Goal: Task Accomplishment & Management: Use online tool/utility

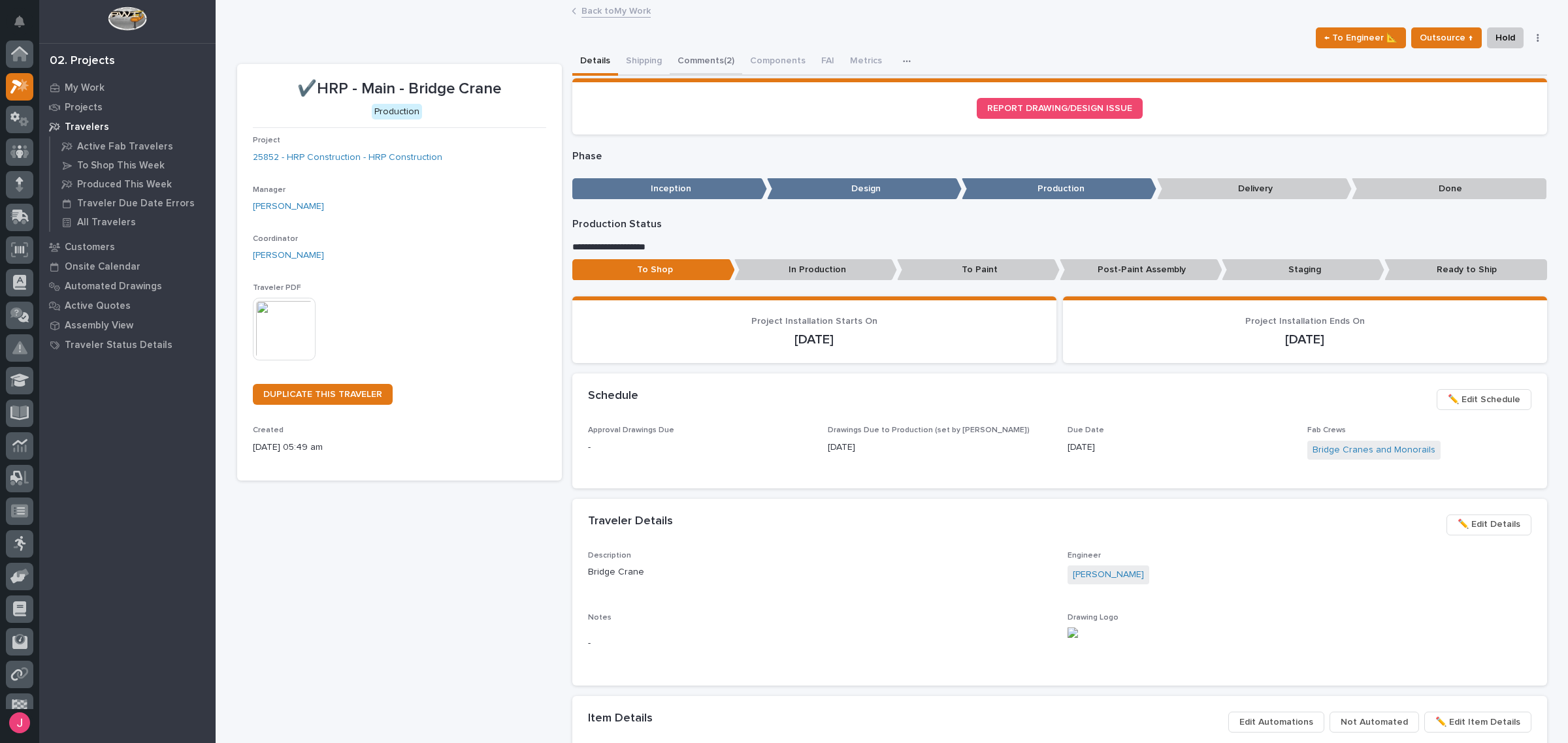
scroll to position [32, 0]
click at [582, 11] on link "Back to My Work" at bounding box center [616, 10] width 69 height 15
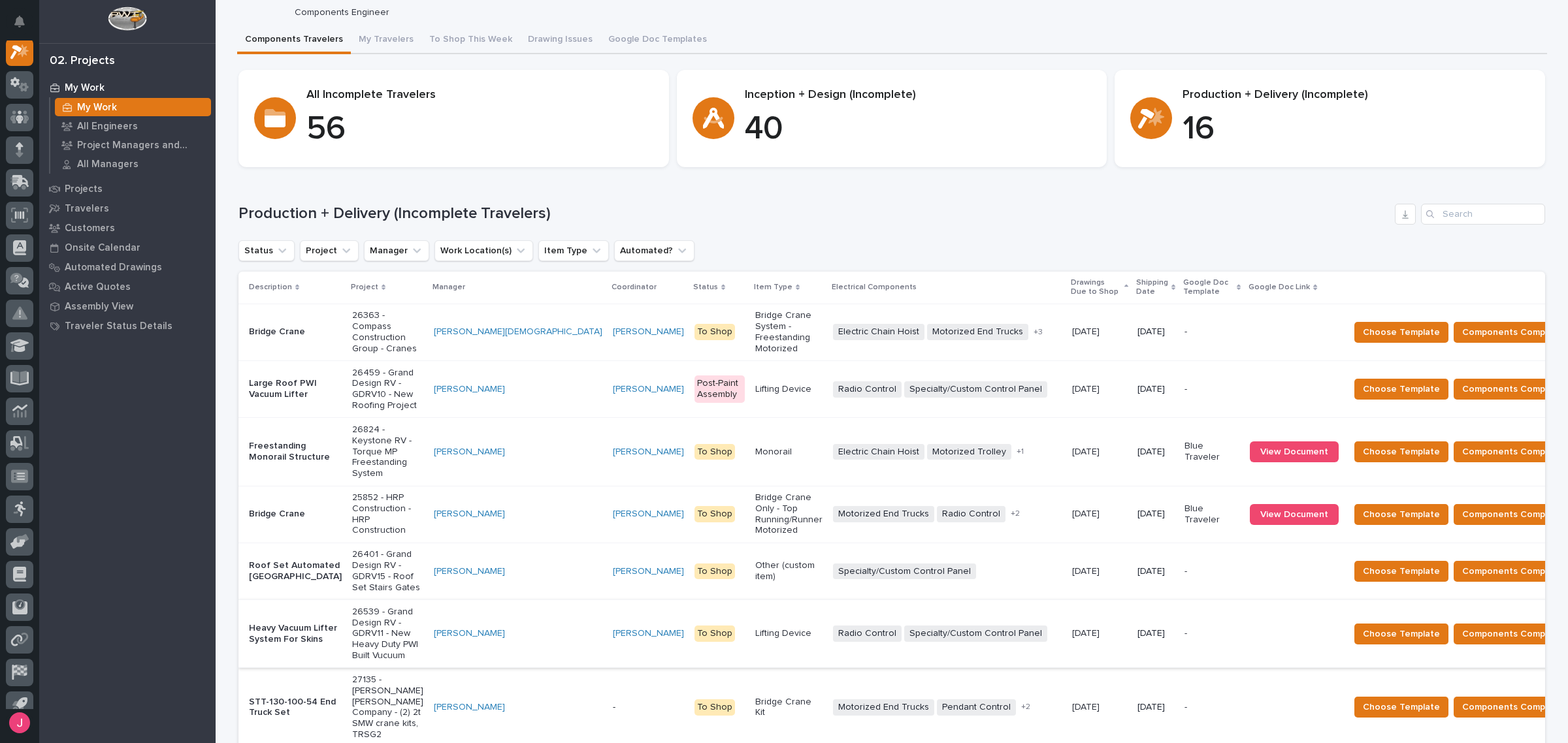
scroll to position [82, 0]
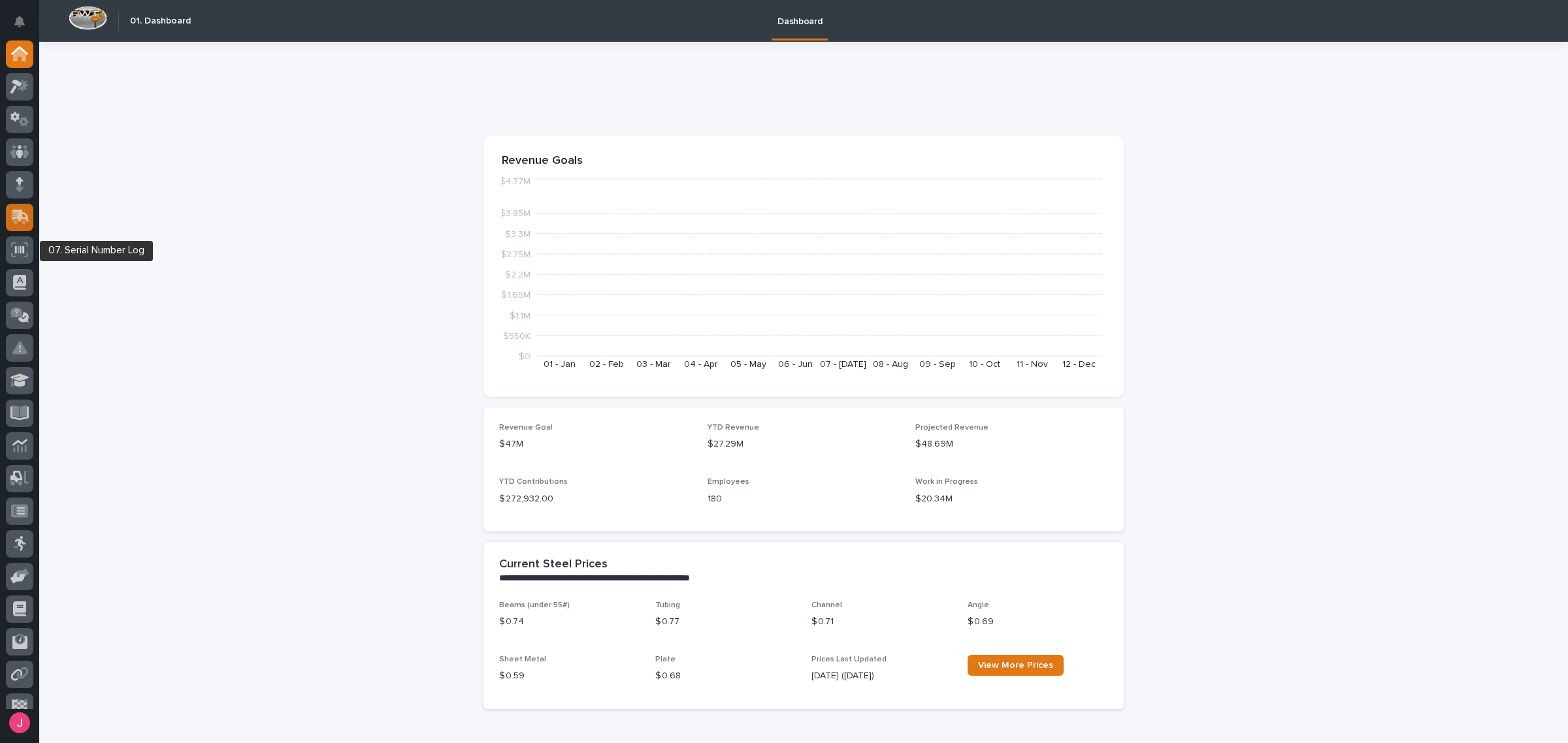
click at [26, 210] on icon at bounding box center [20, 217] width 19 height 15
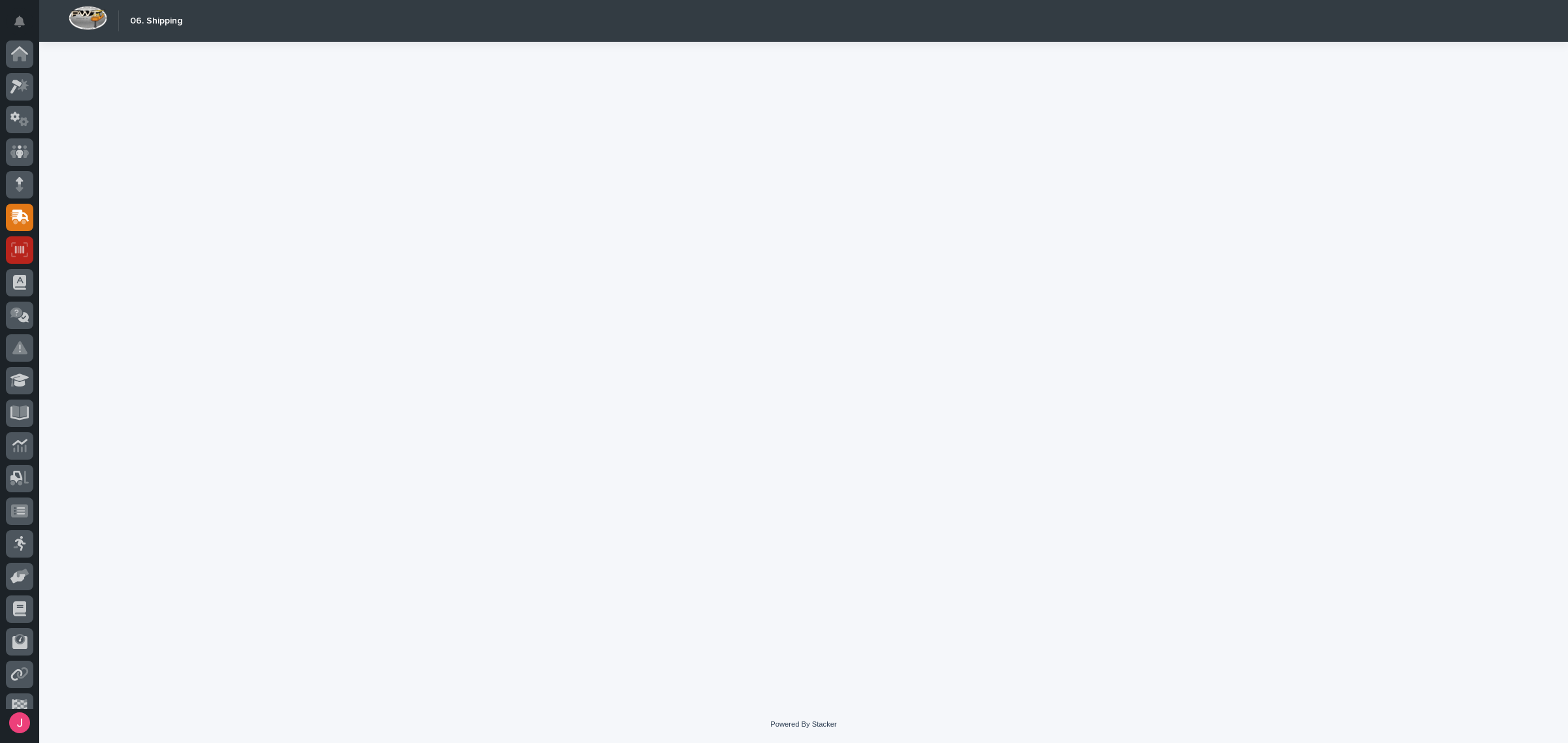
scroll to position [49, 0]
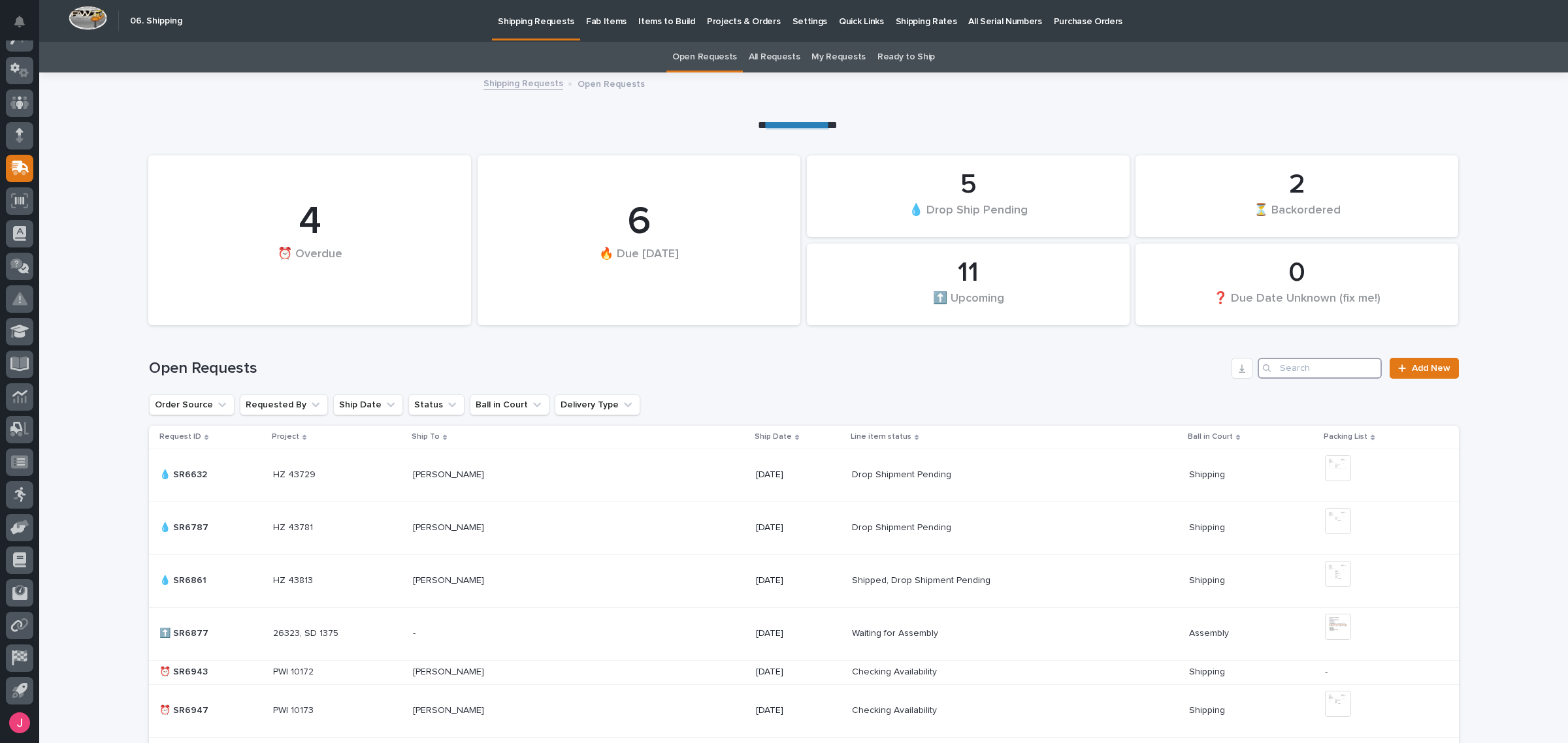
click at [1304, 370] on input "Search" at bounding box center [1319, 368] width 124 height 21
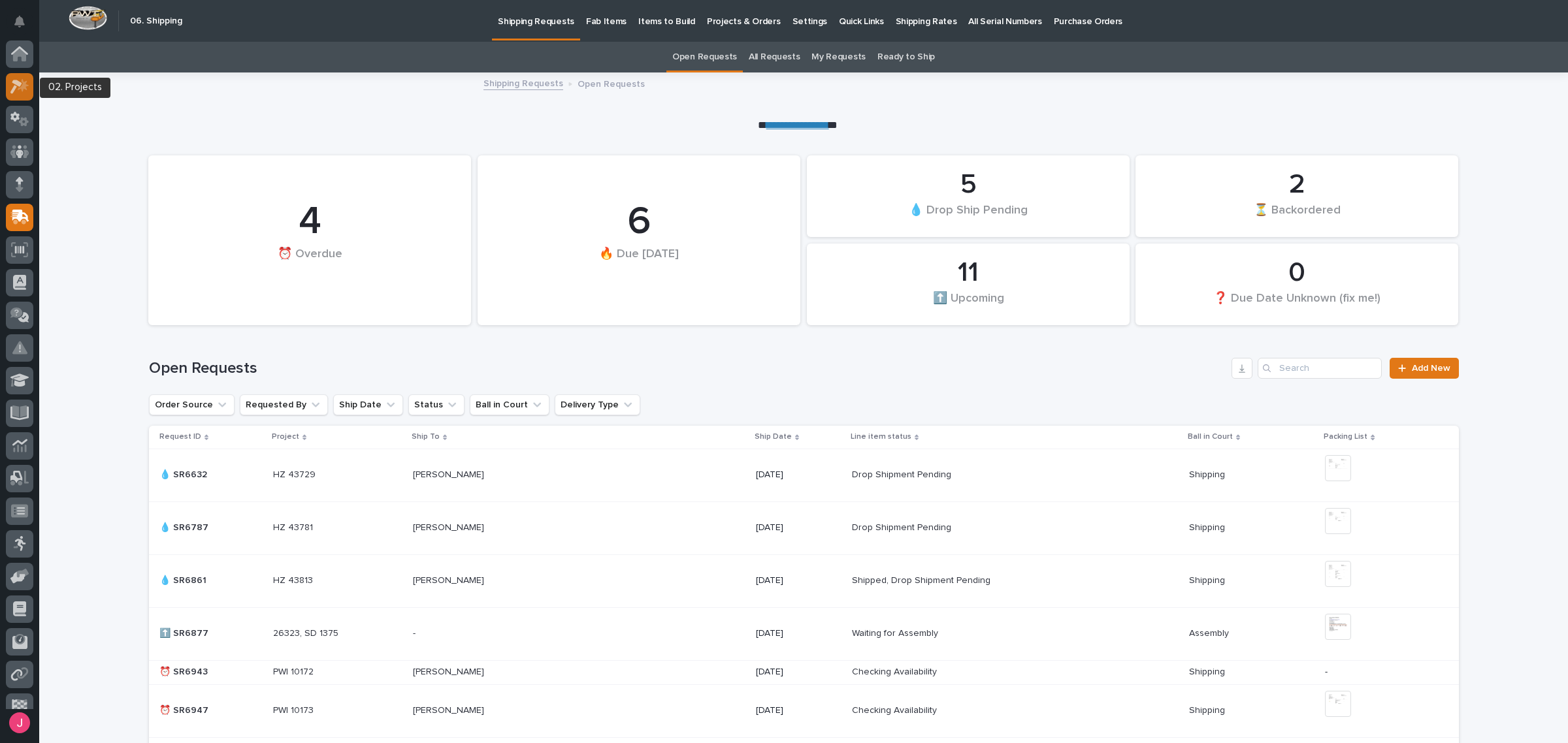
click at [21, 88] on icon at bounding box center [23, 84] width 11 height 13
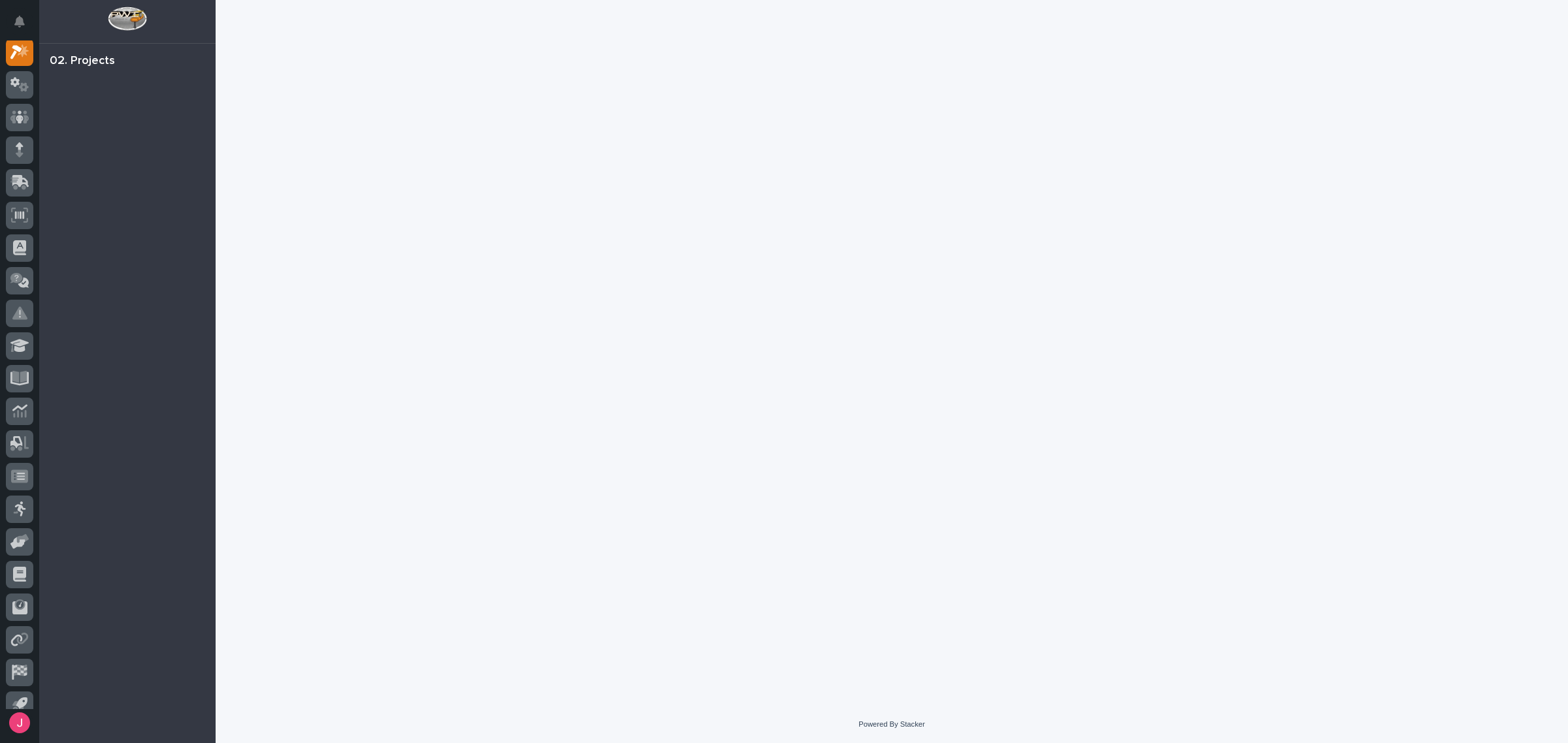
scroll to position [32, 0]
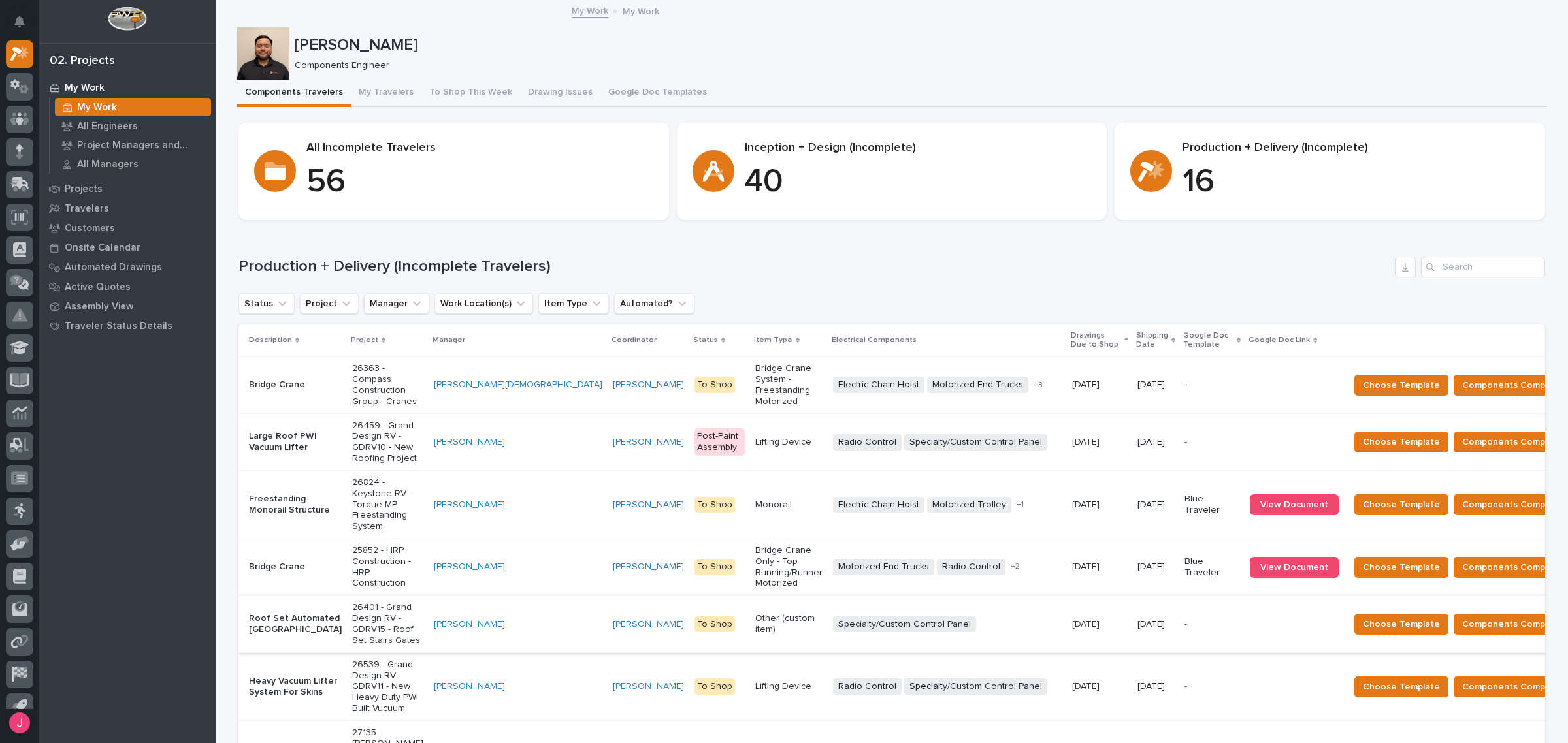
scroll to position [82, 0]
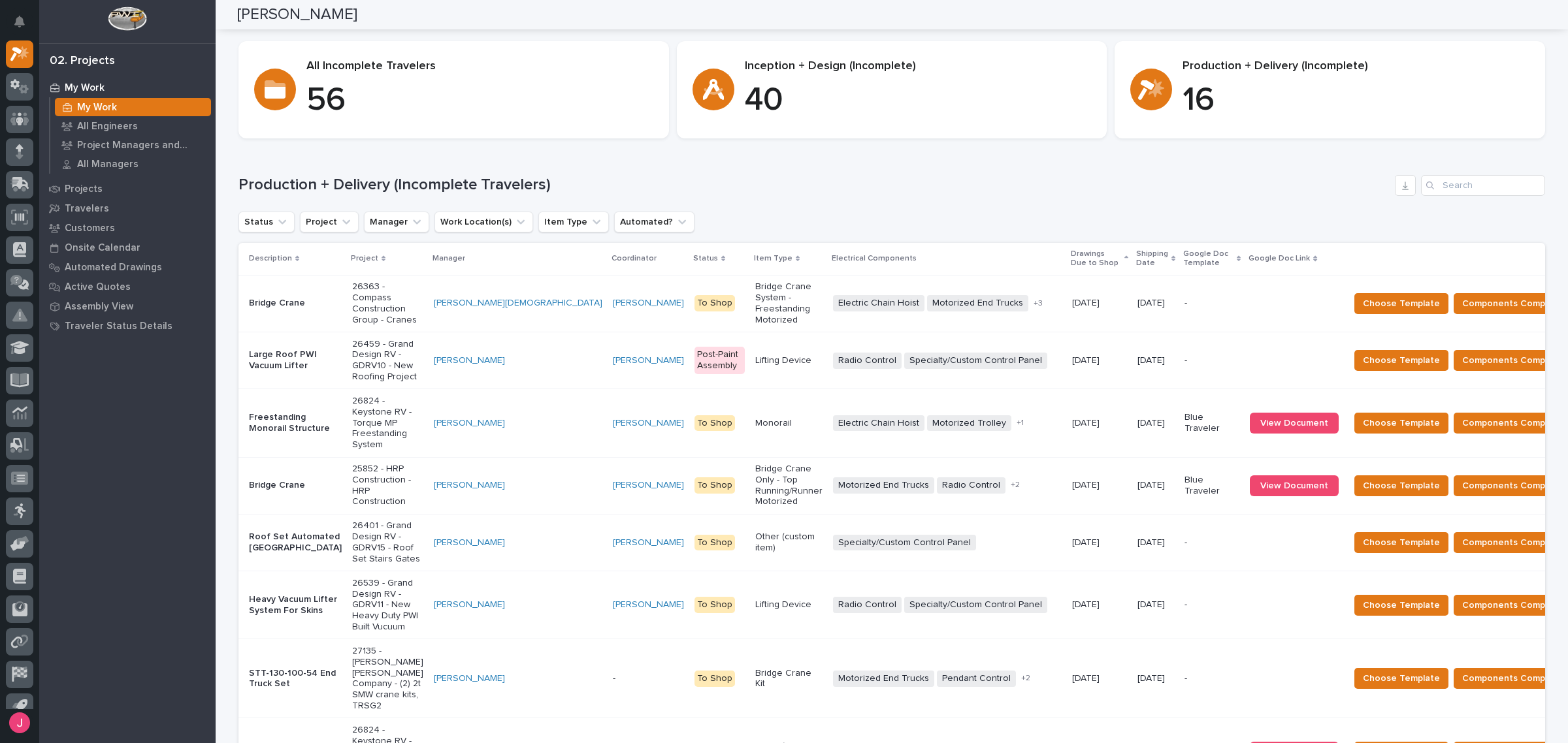
click at [354, 464] on p "25852 - HRP Construction - HRP Construction" at bounding box center [388, 485] width 71 height 44
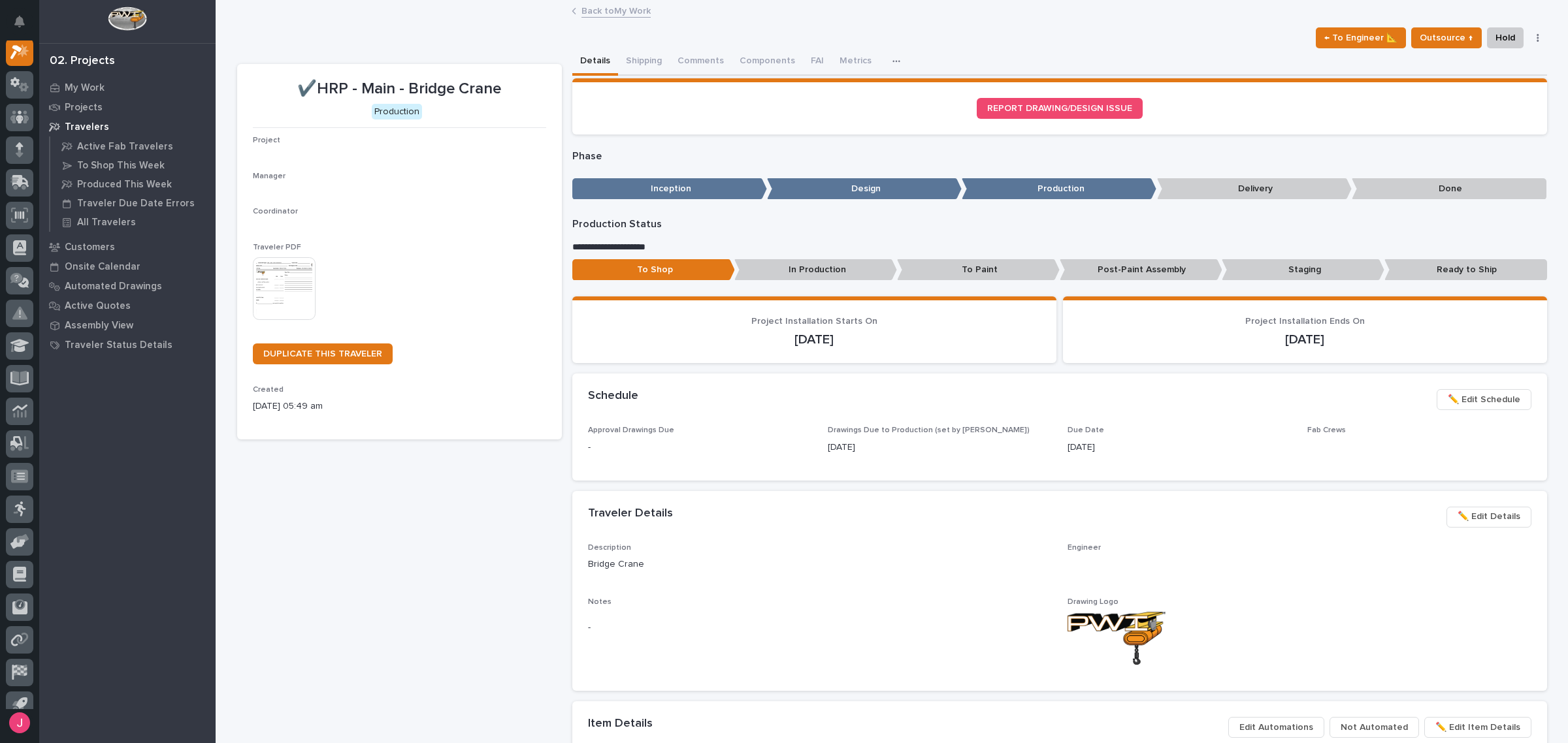
scroll to position [32, 0]
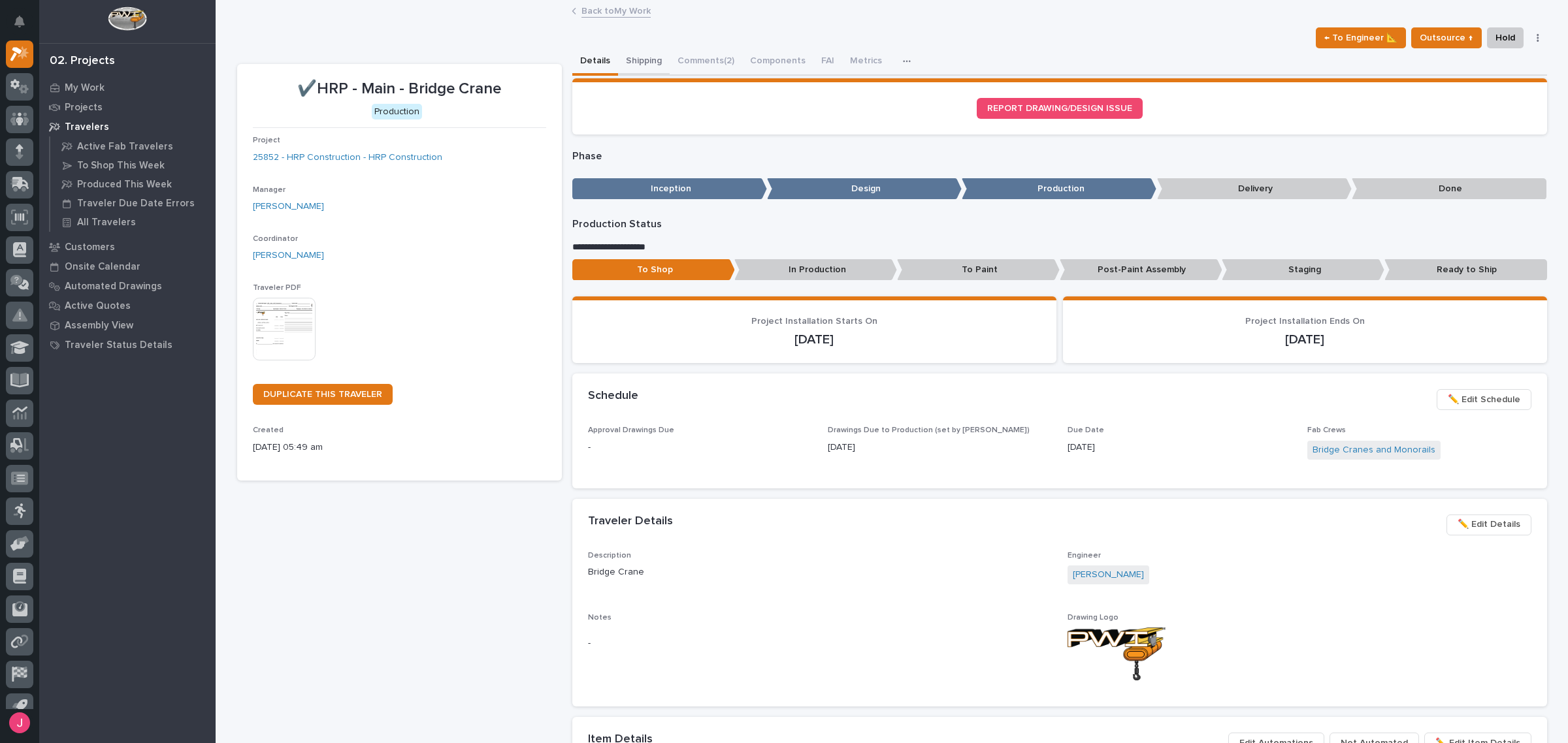
click at [633, 56] on button "Shipping" at bounding box center [643, 62] width 52 height 28
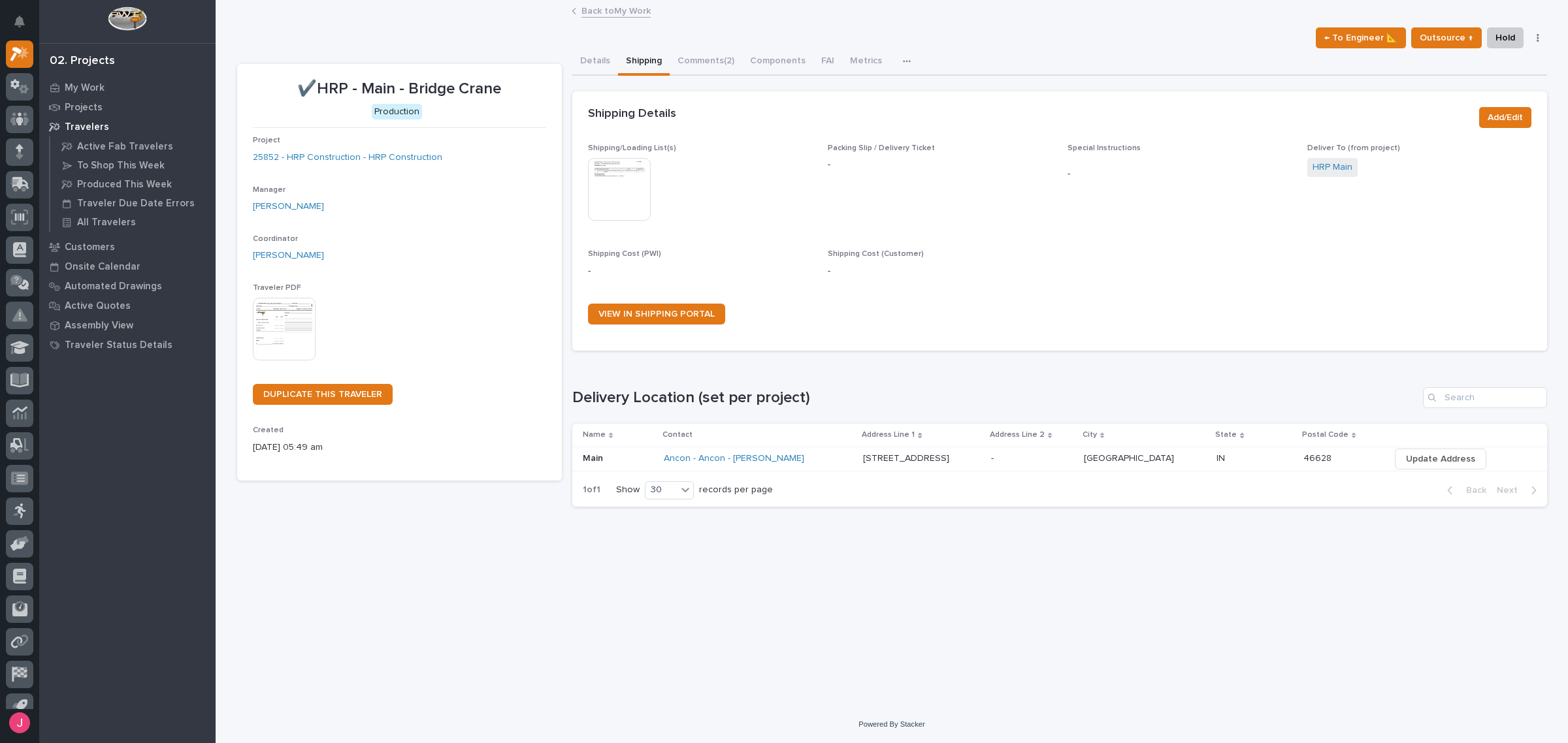
click at [614, 186] on img at bounding box center [619, 189] width 63 height 63
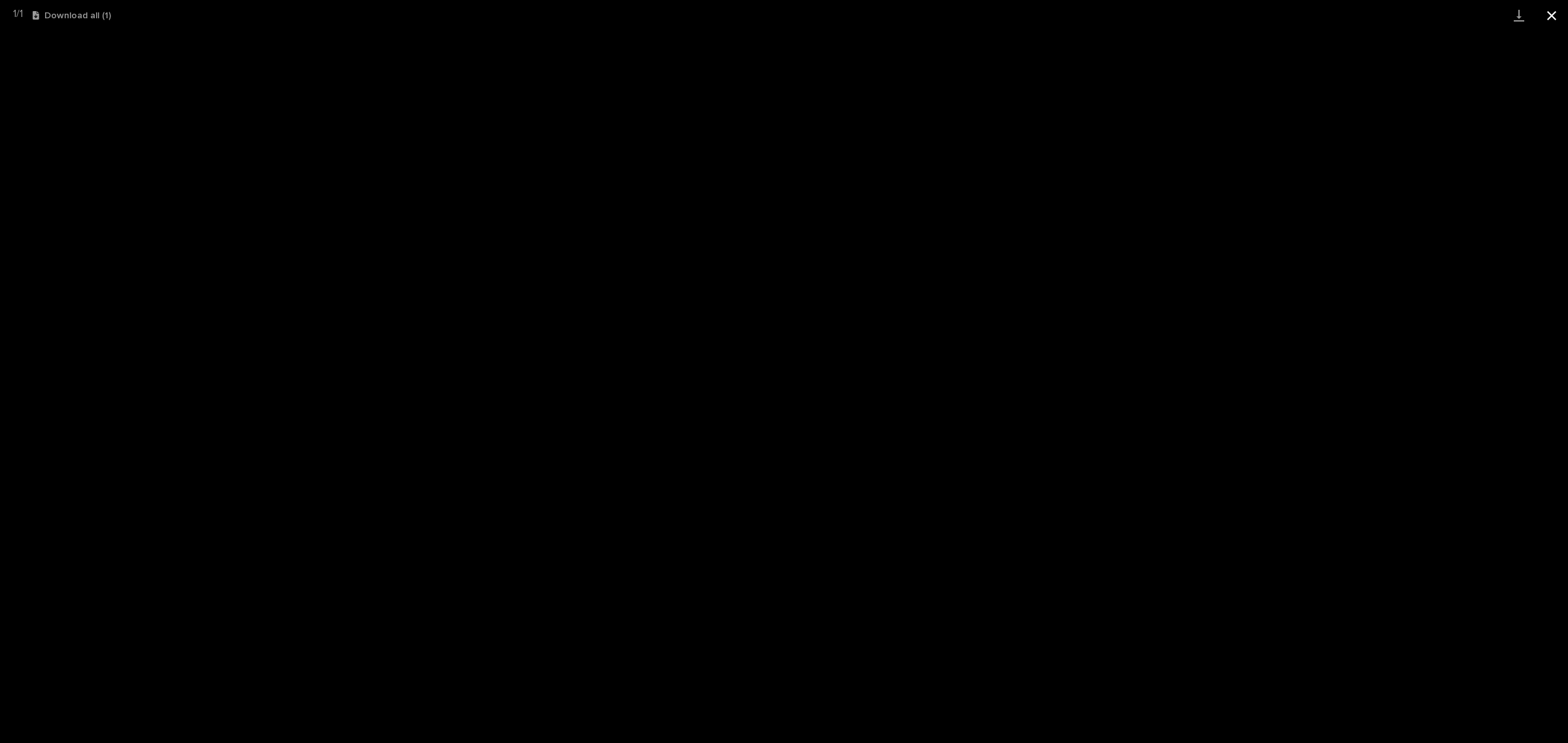
click at [1550, 11] on button "Close gallery" at bounding box center [1551, 16] width 32 height 31
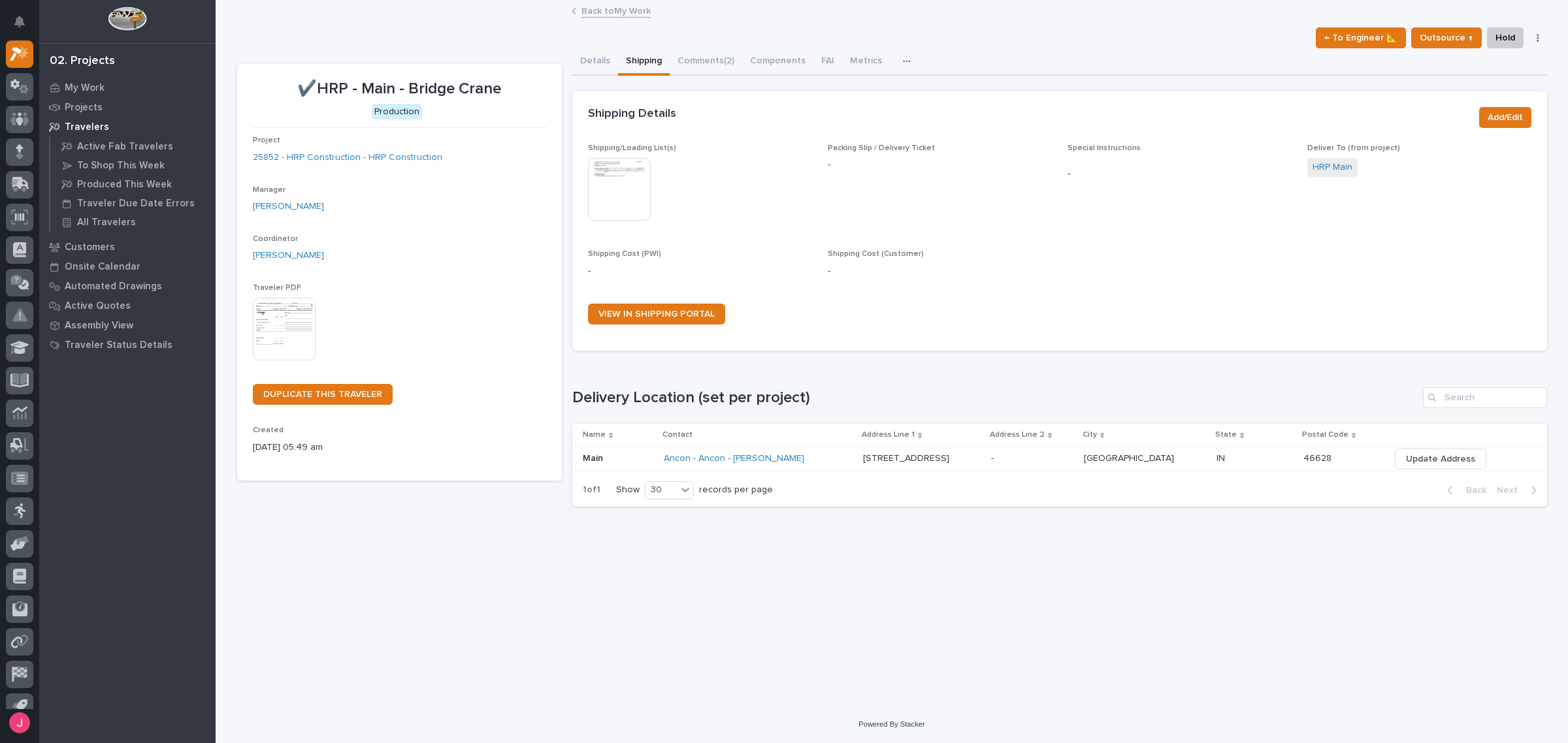
click at [598, 8] on link "Back to My Work" at bounding box center [616, 10] width 69 height 15
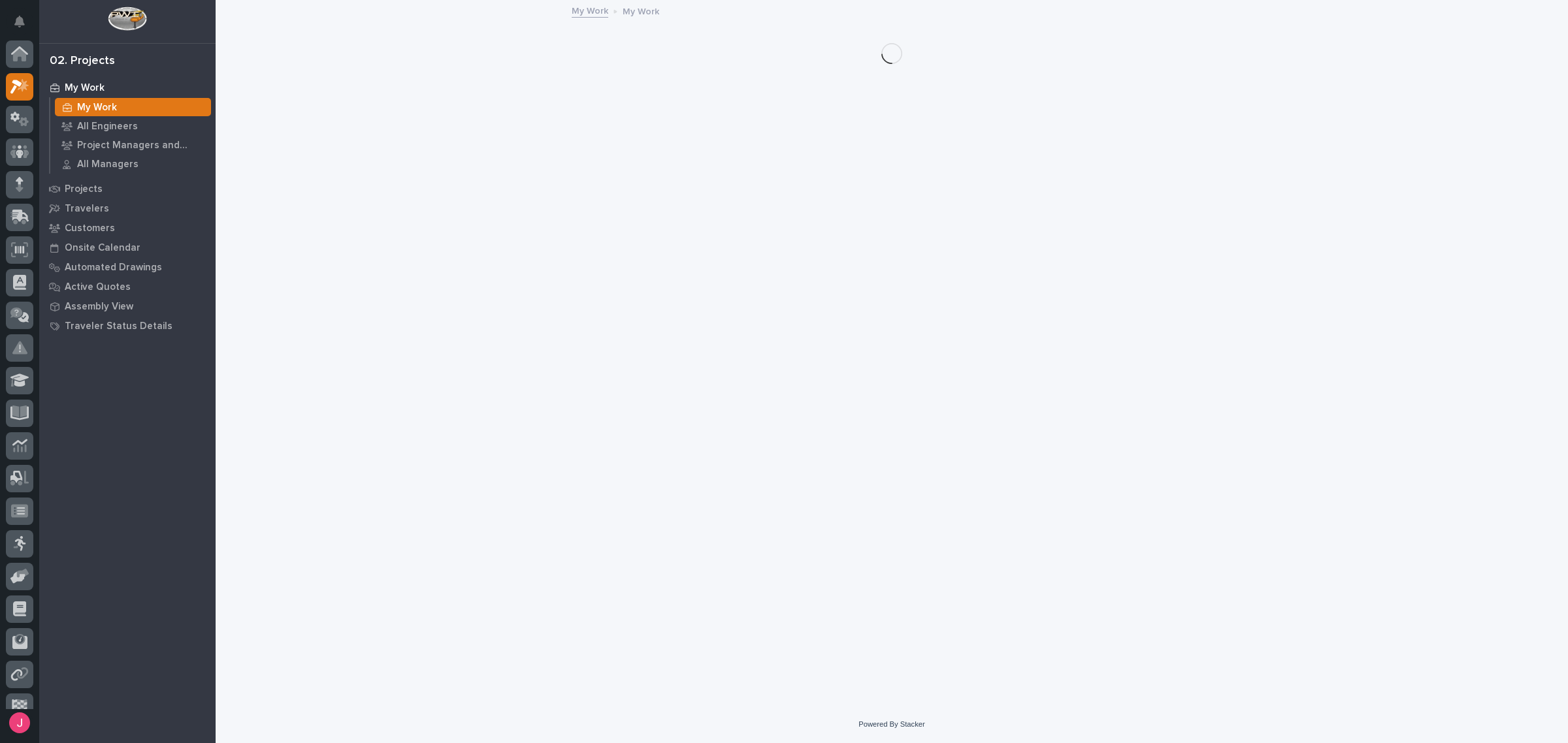
scroll to position [34, 0]
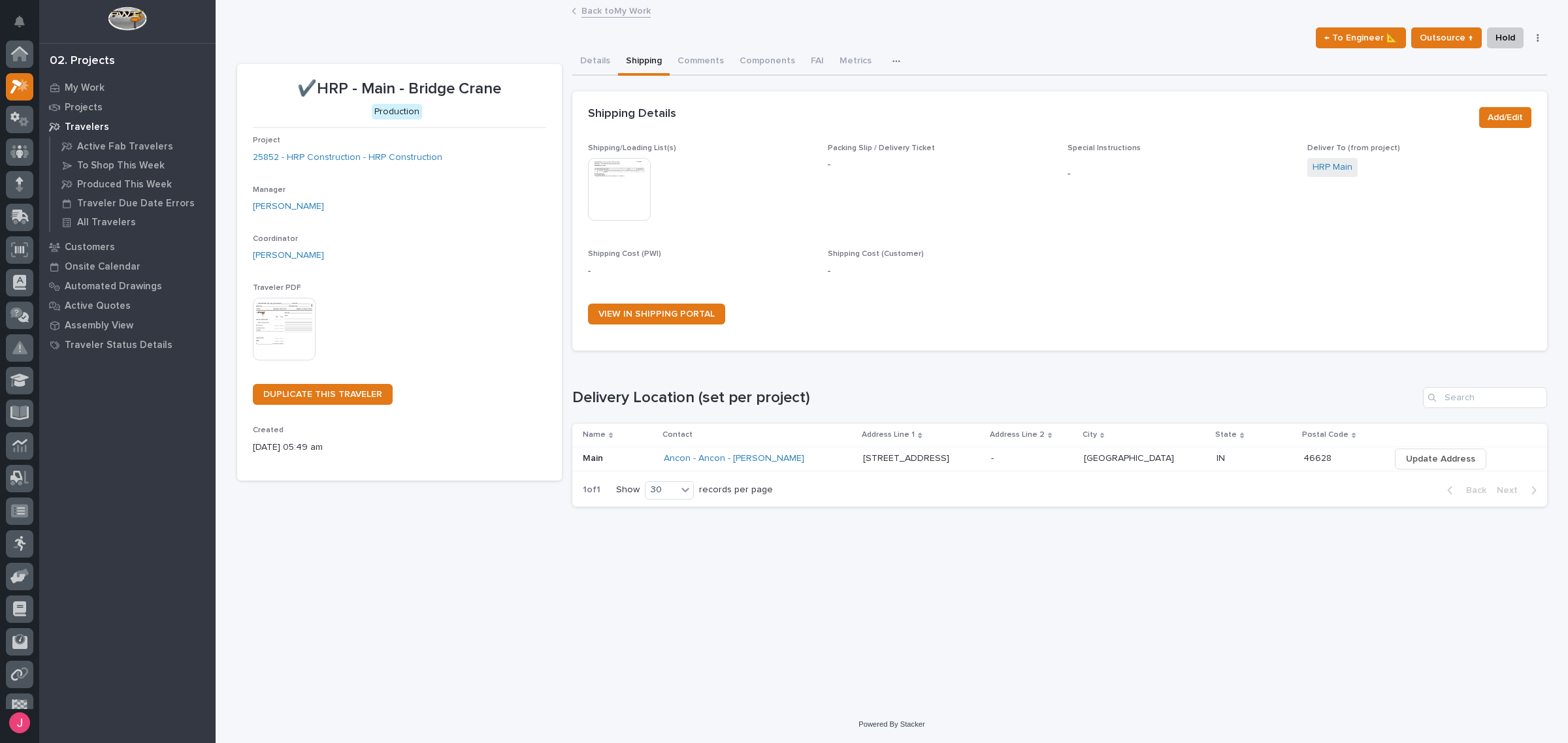
scroll to position [34, 0]
click at [317, 155] on link "25852 - HRP Construction - HRP Construction" at bounding box center [347, 158] width 190 height 13
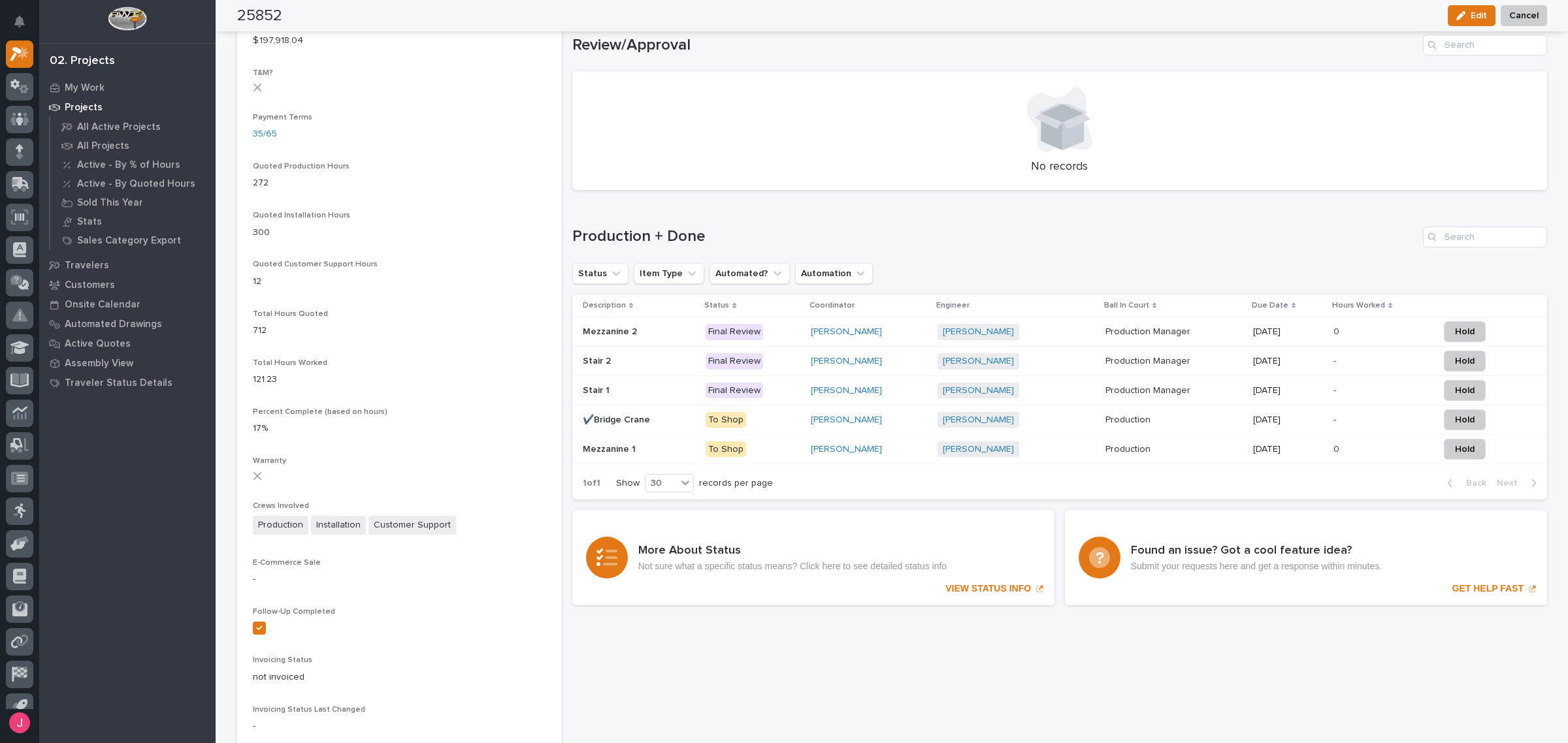
scroll to position [816, 0]
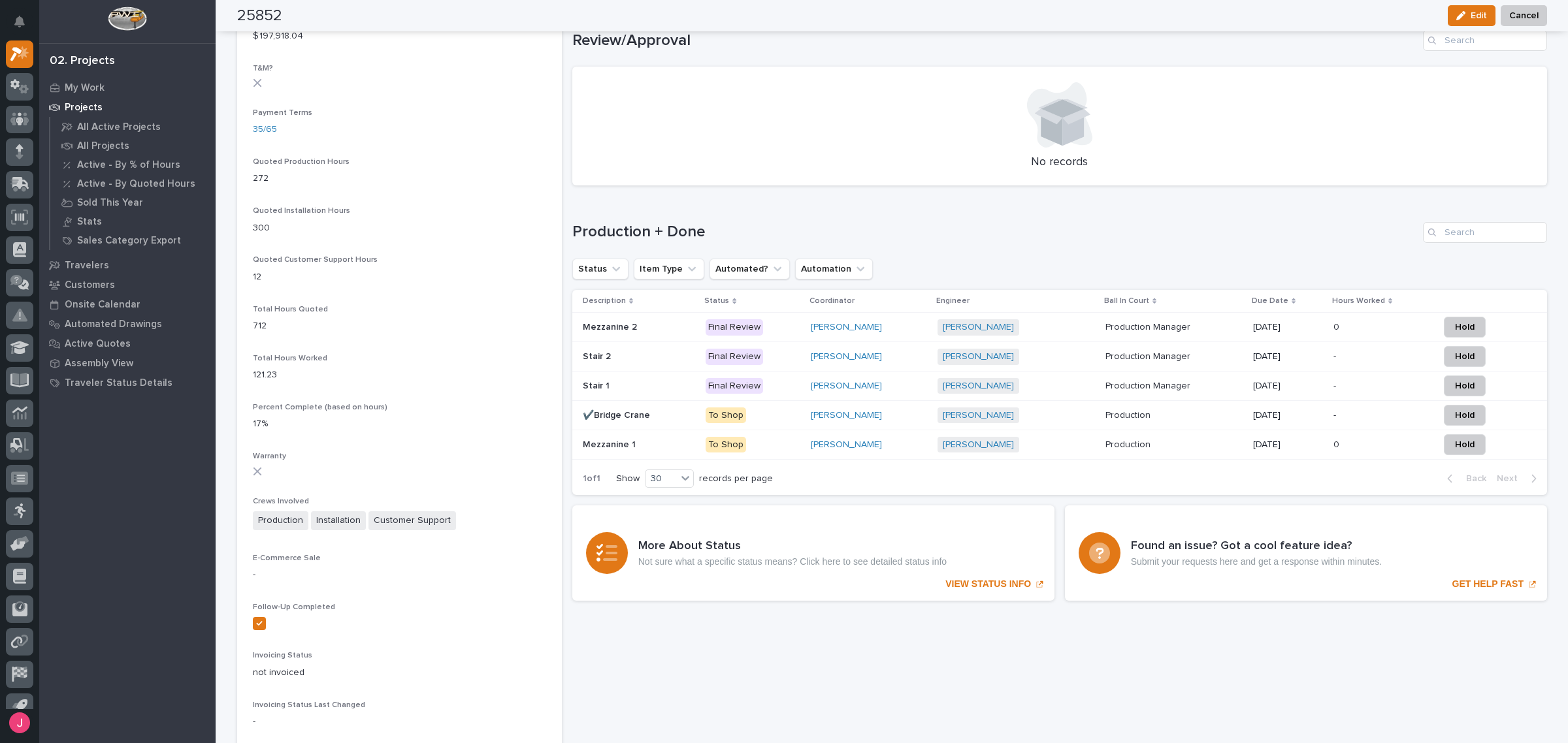
click at [667, 413] on p at bounding box center [639, 415] width 113 height 11
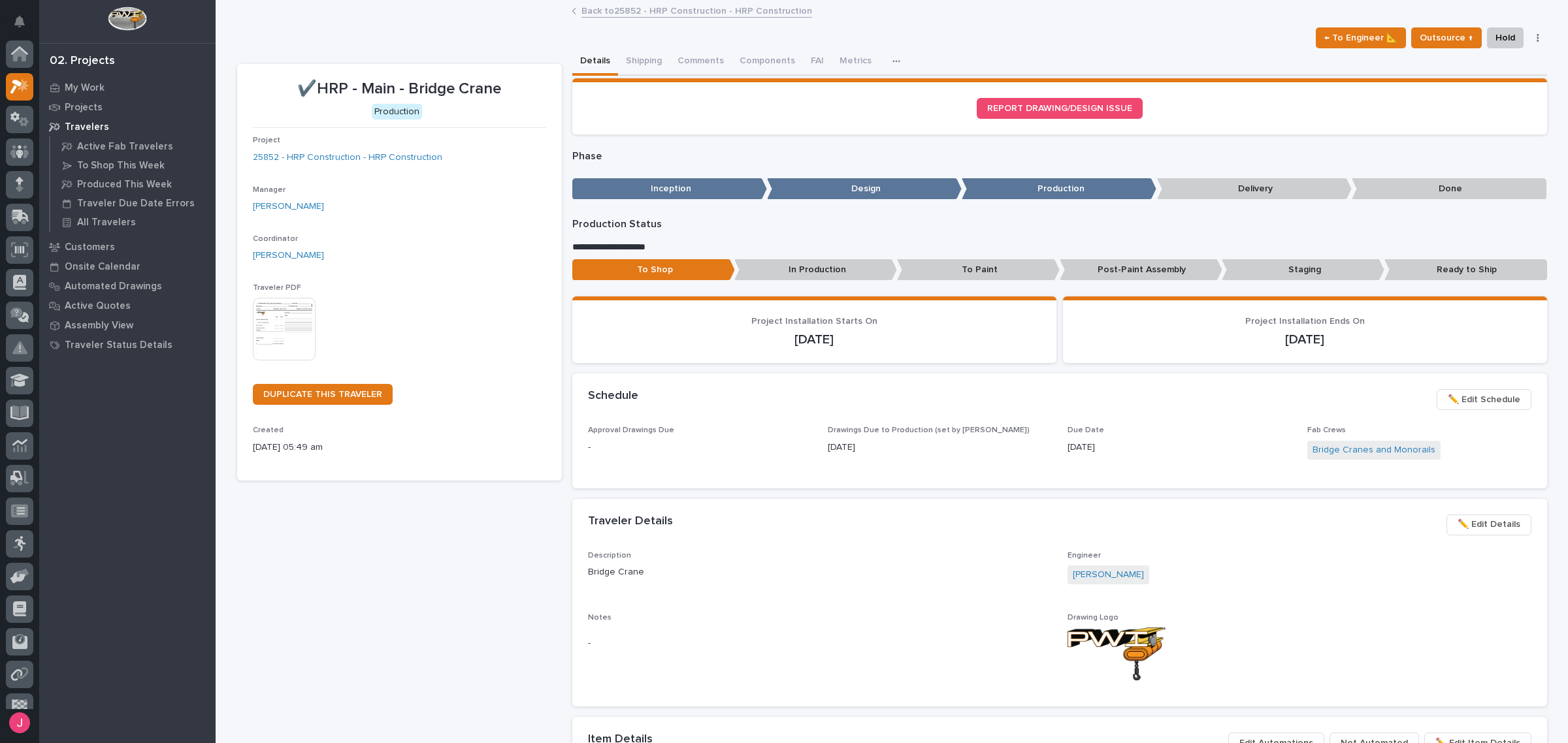
scroll to position [32, 0]
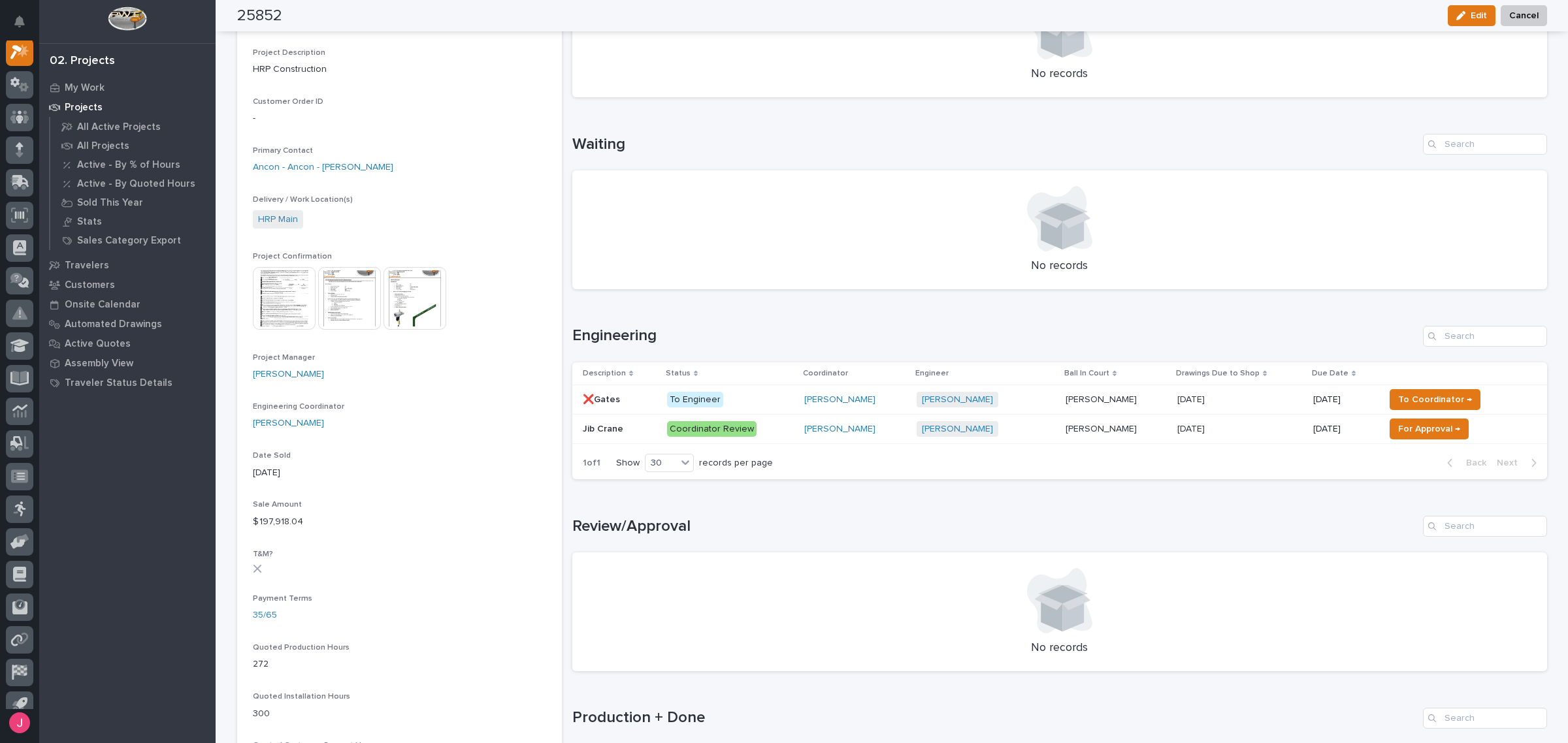
scroll to position [326, 0]
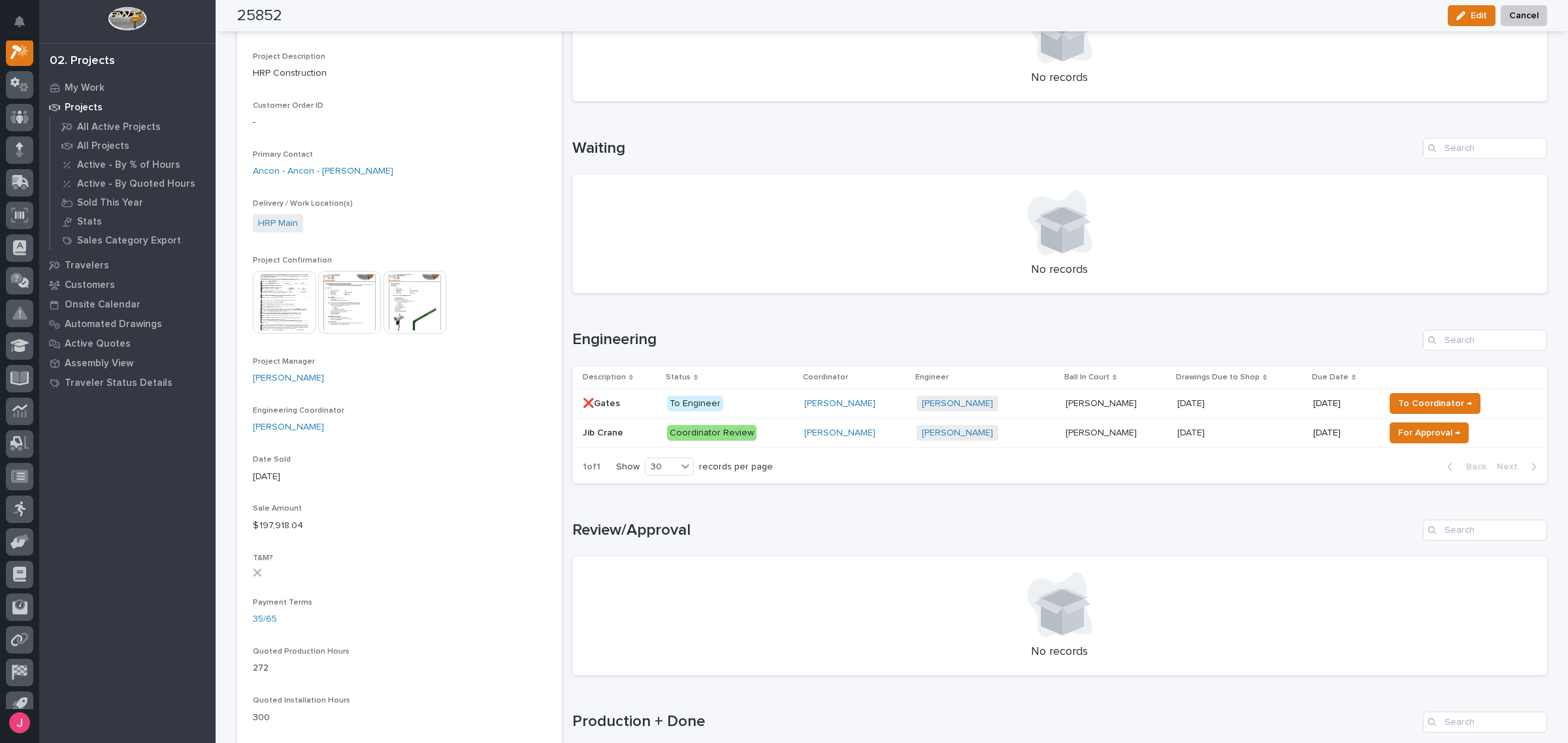
click at [373, 301] on img at bounding box center [349, 302] width 63 height 63
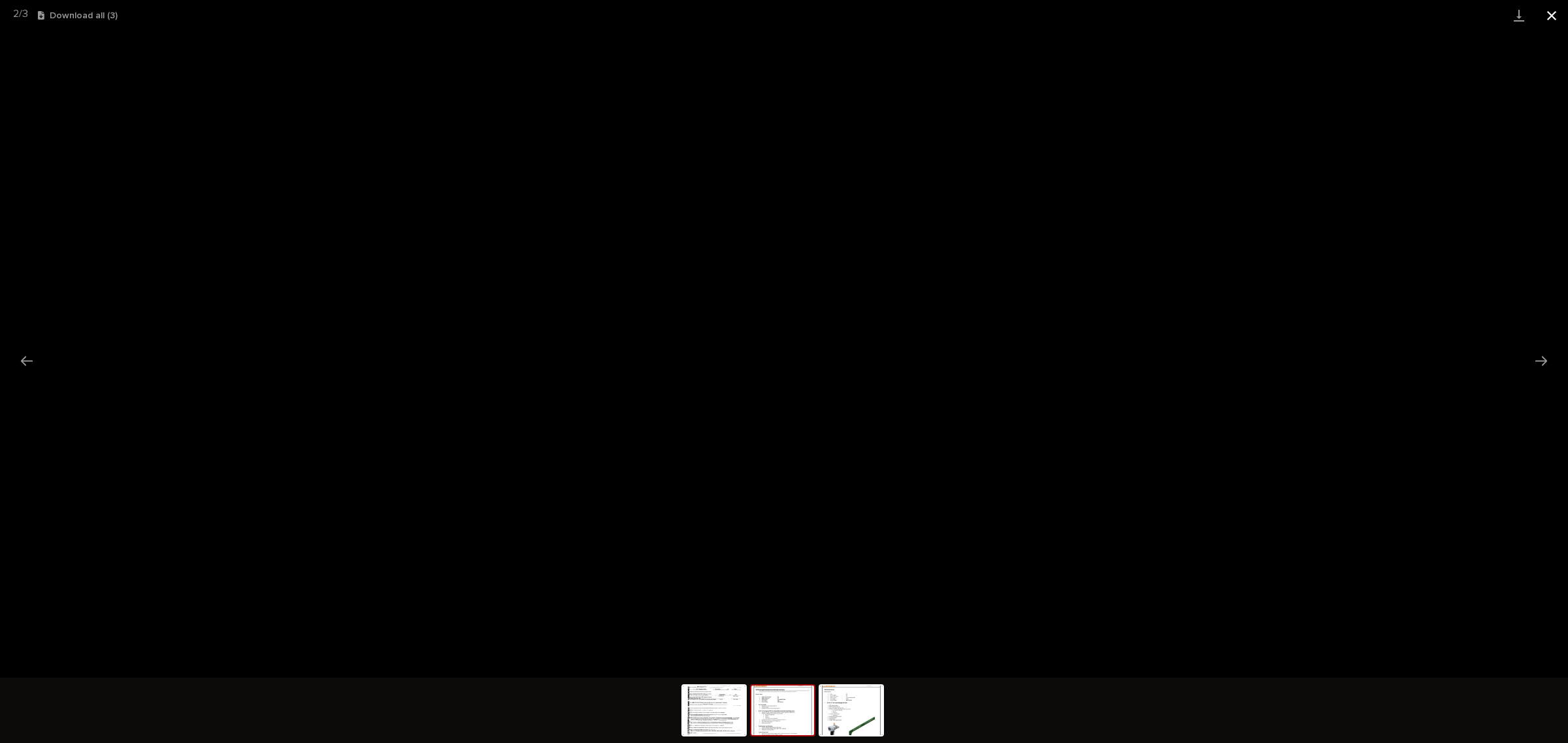
click at [1550, 17] on button "Close gallery" at bounding box center [1551, 16] width 32 height 31
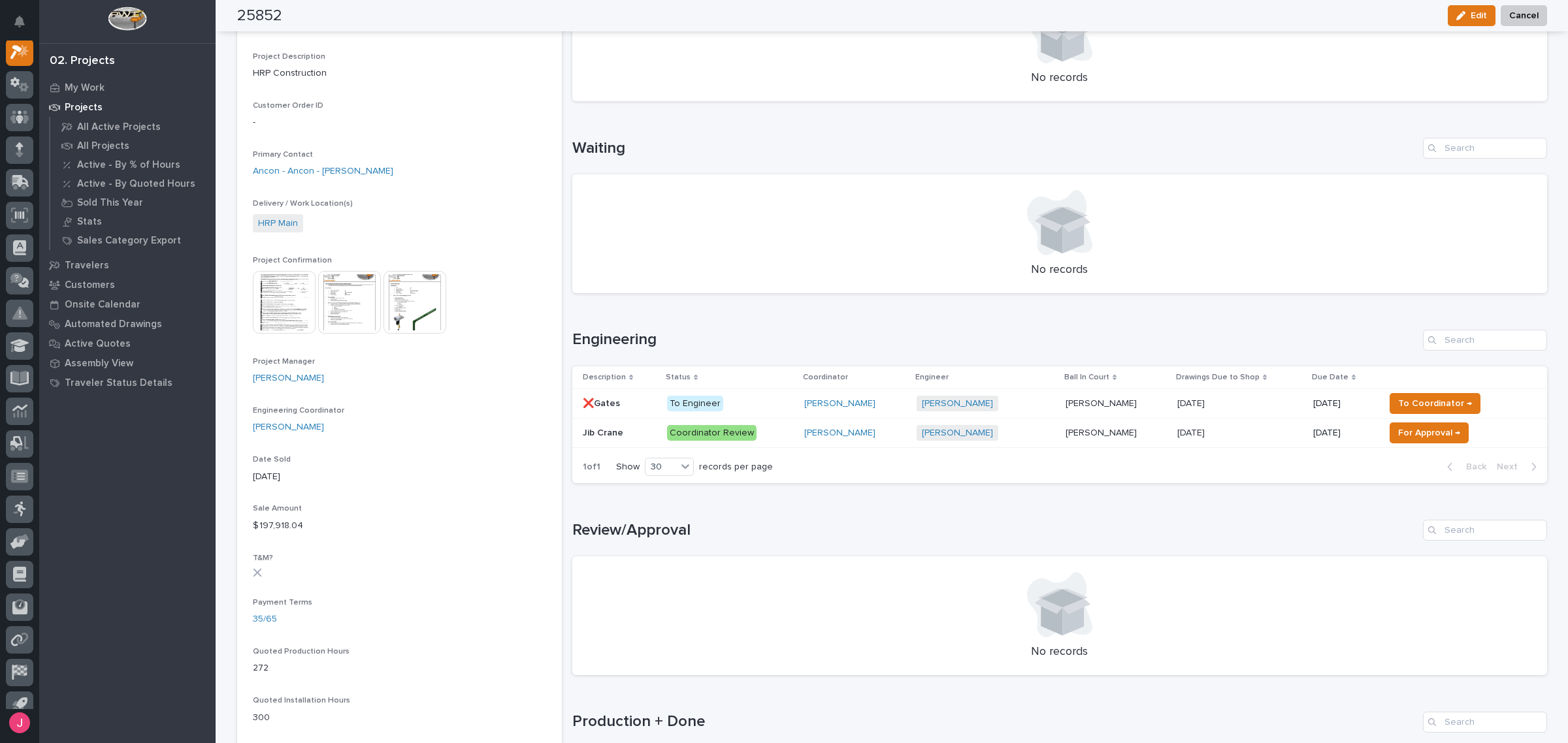
click at [309, 308] on div at bounding box center [285, 302] width 65 height 63
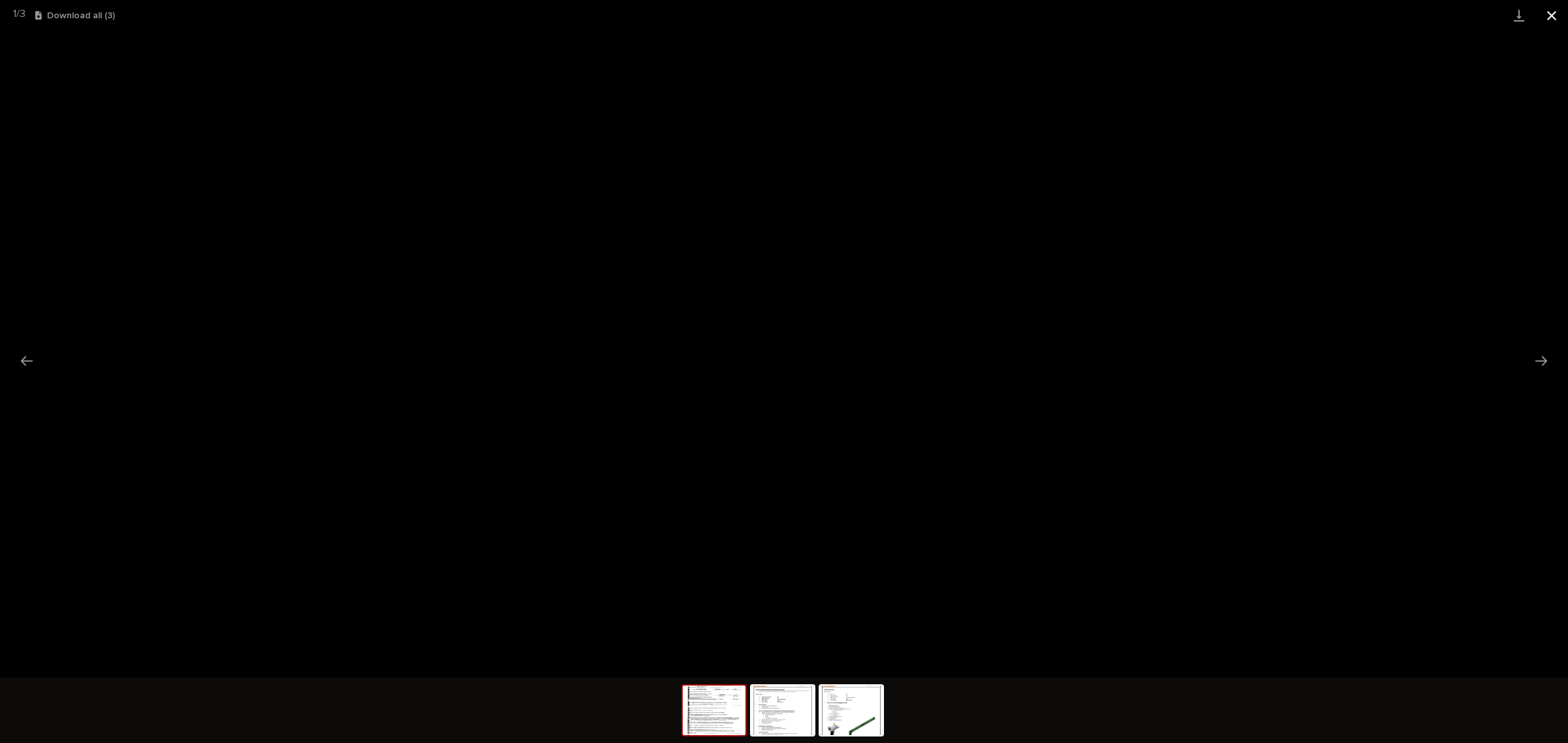
click at [1558, 15] on button "Close gallery" at bounding box center [1551, 16] width 32 height 31
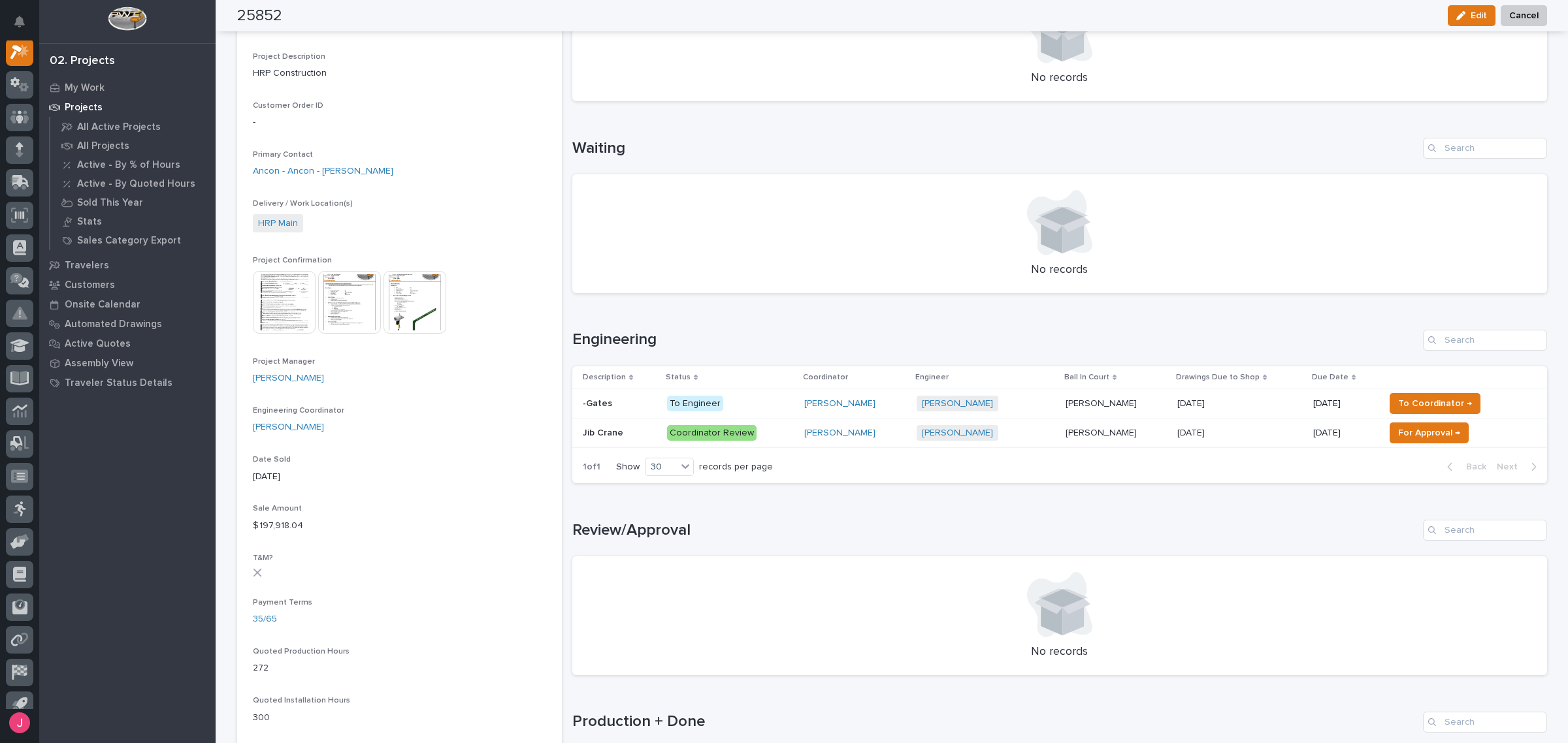
click at [896, 142] on h1 "Waiting" at bounding box center [994, 148] width 845 height 19
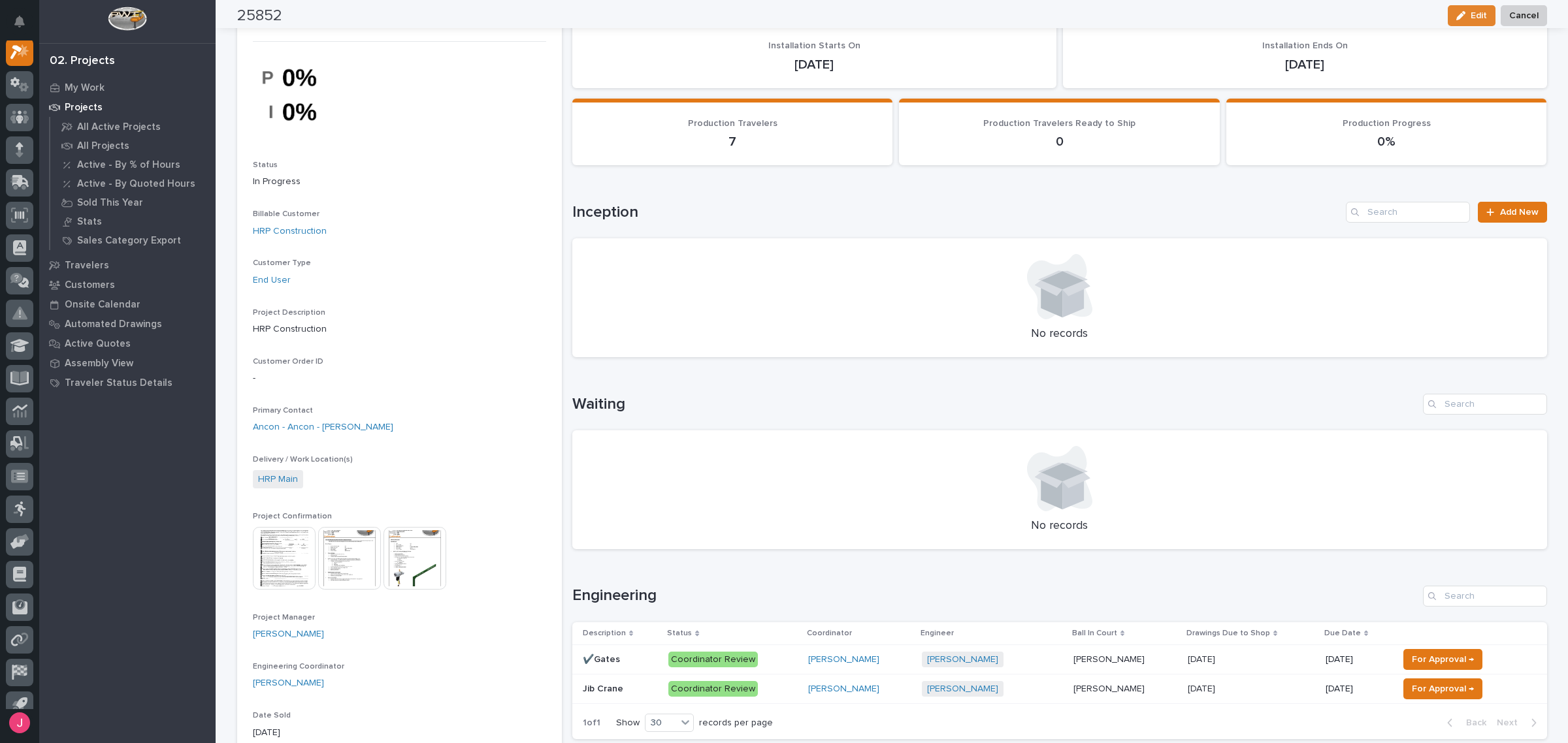
scroll to position [0, 0]
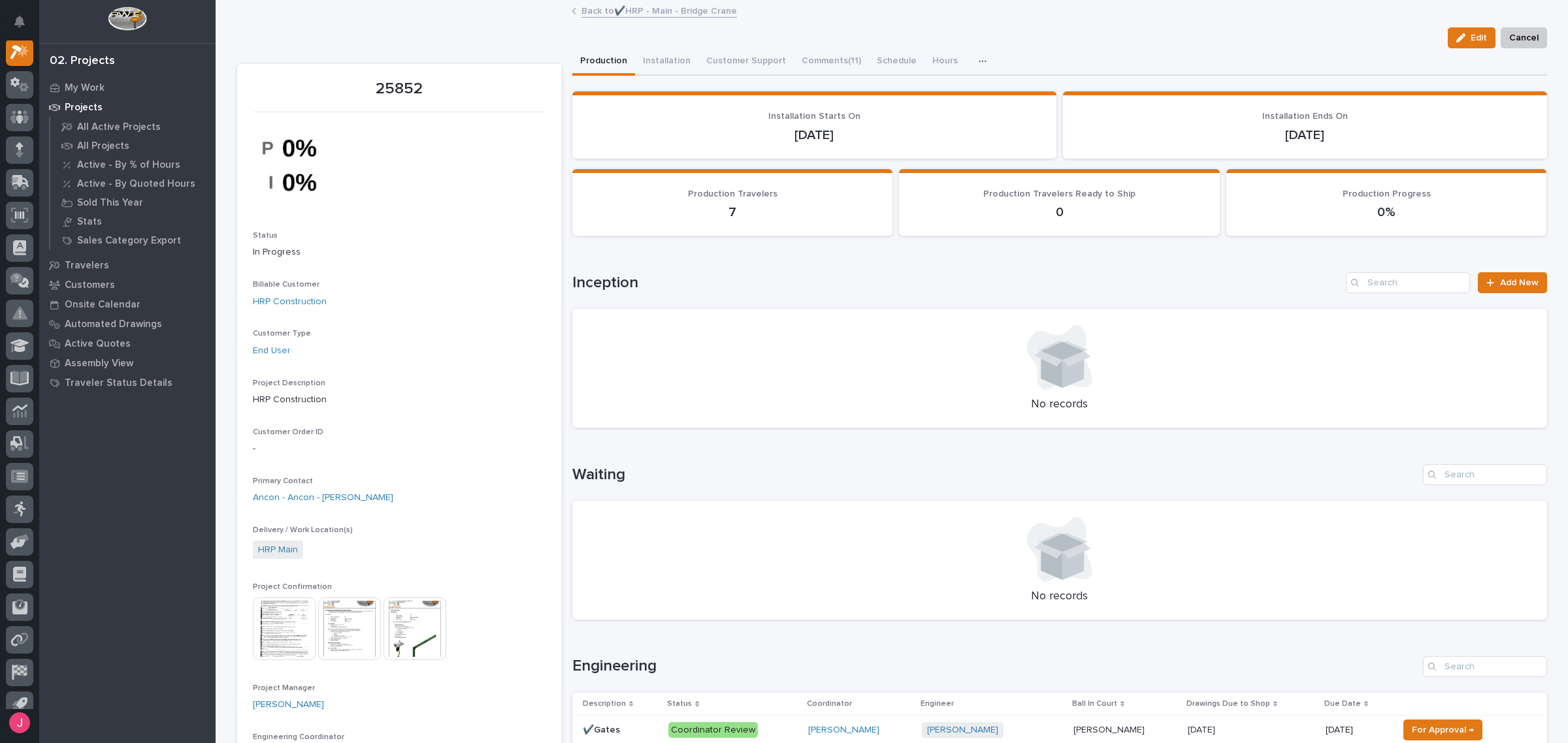
click at [1264, 47] on div "Edit Cancel" at bounding box center [892, 38] width 1310 height 21
click at [583, 17] on link "Back to ✔️HRP - Main - Bridge Crane" at bounding box center [659, 10] width 156 height 15
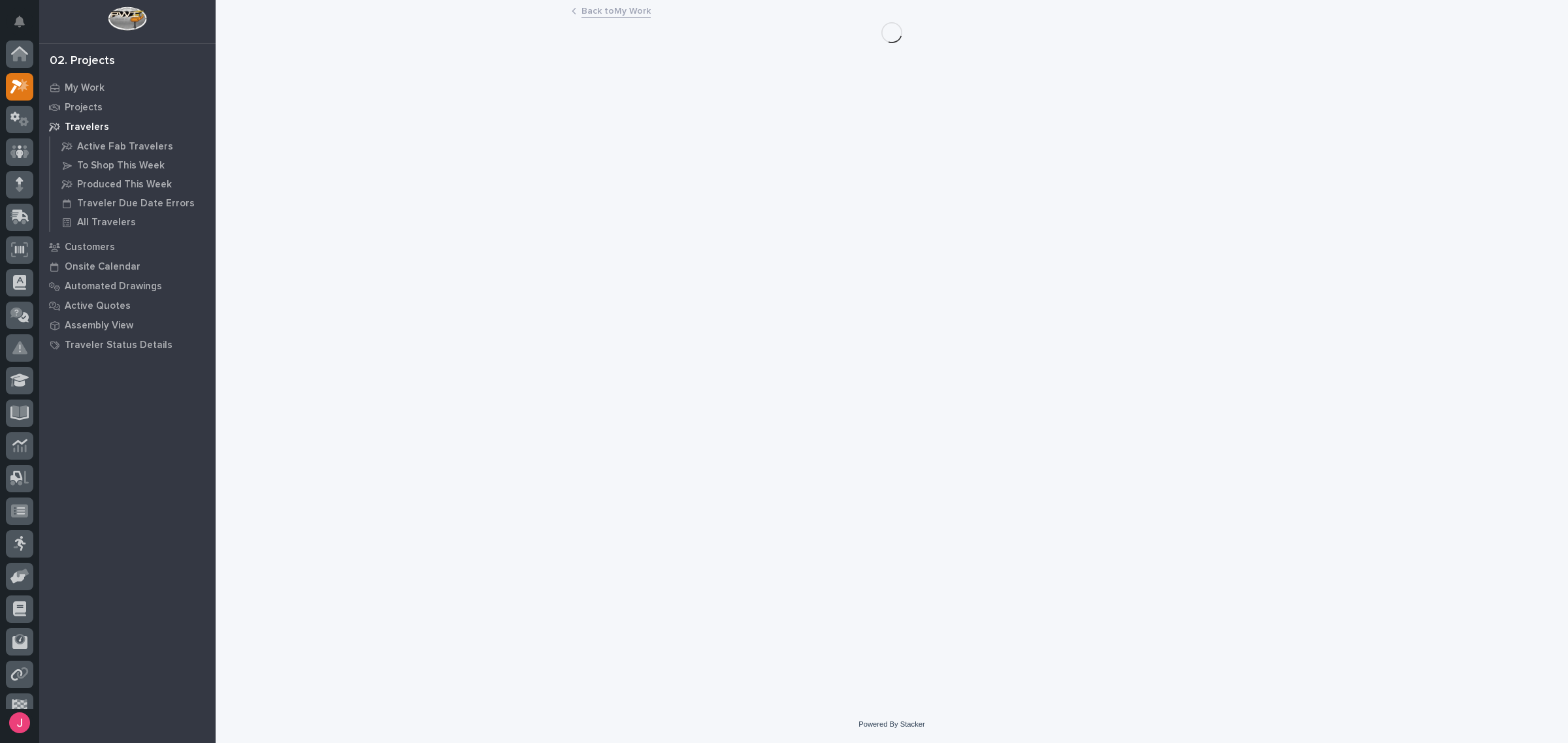
click at [588, 9] on link "Back to My Work" at bounding box center [616, 10] width 69 height 15
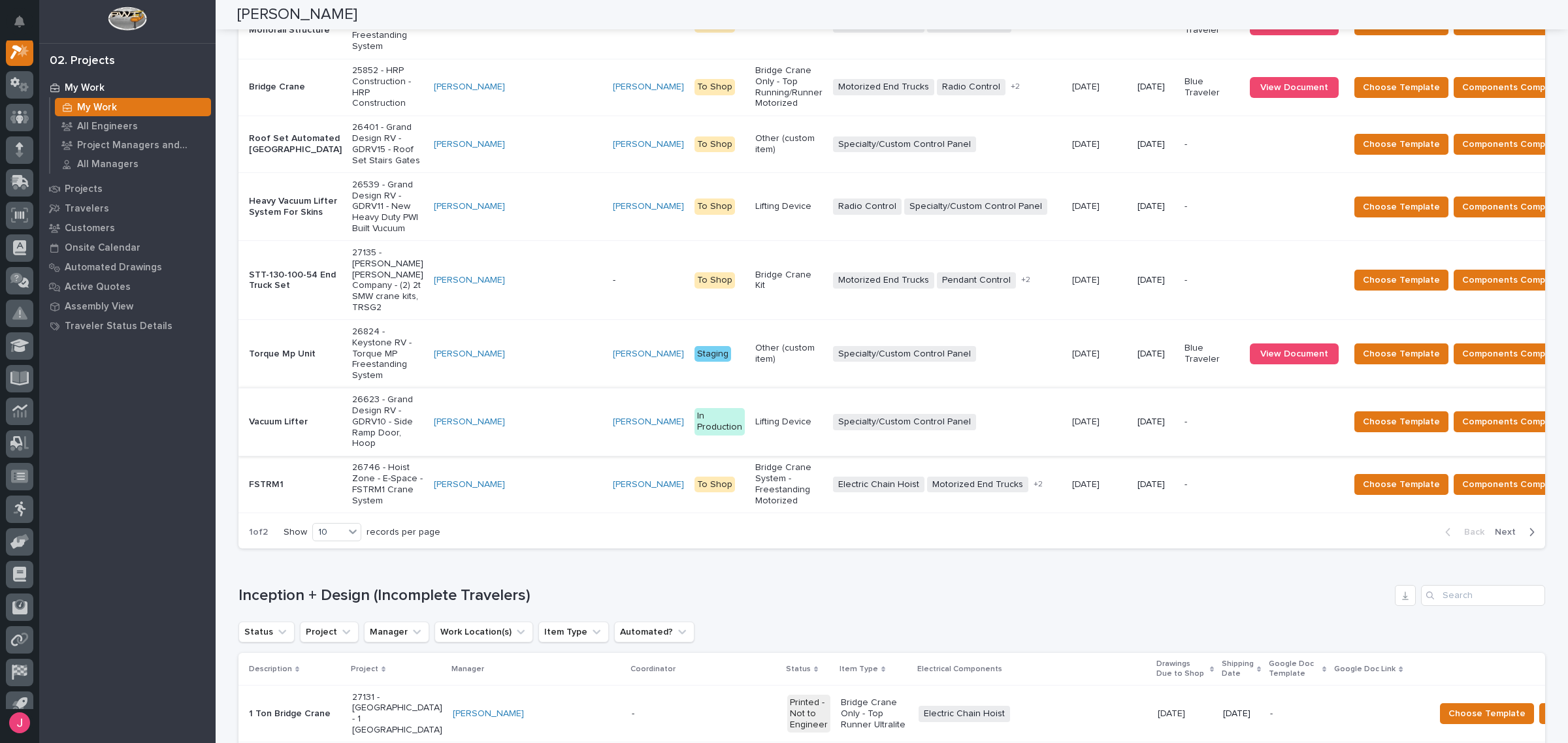
scroll to position [571, 0]
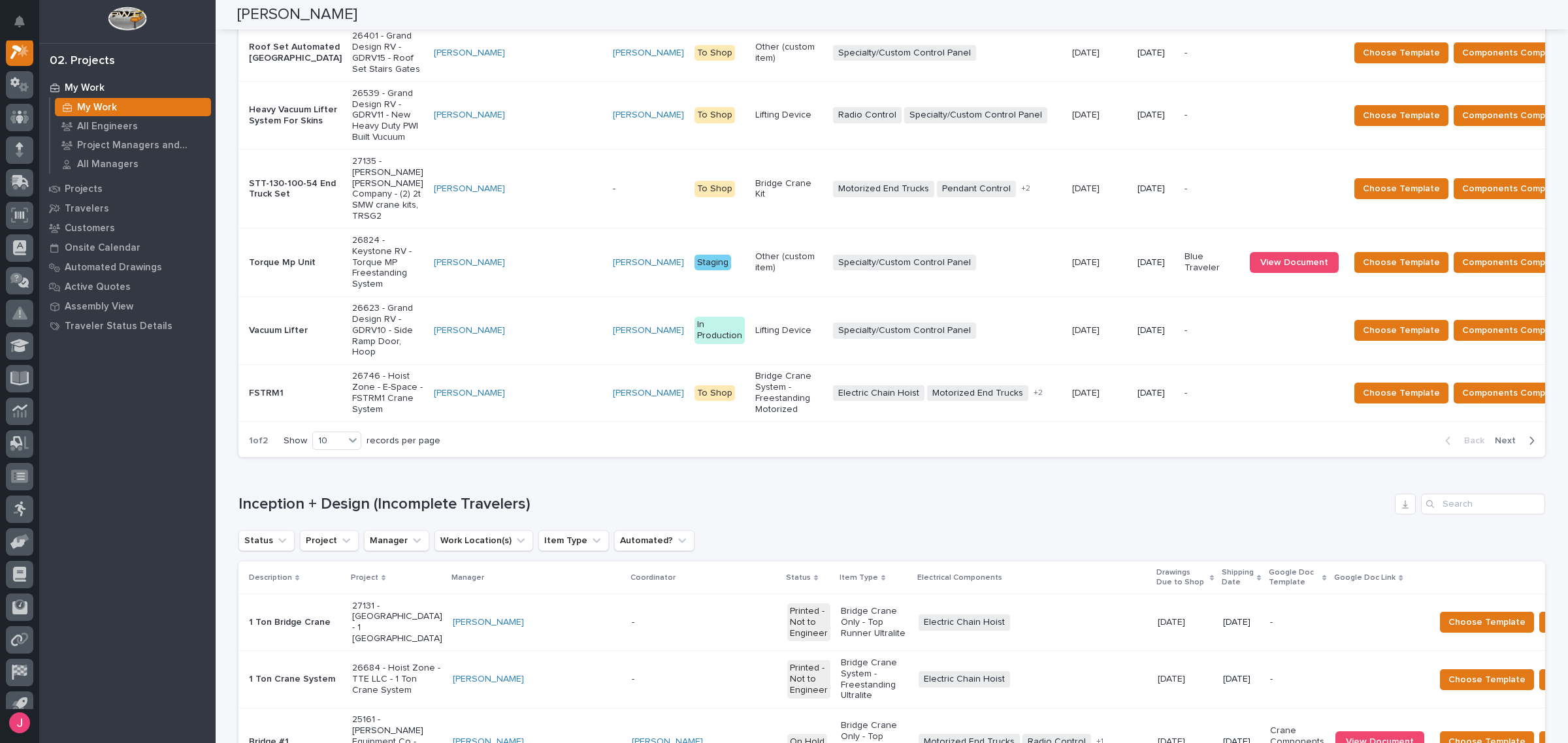
click at [1512, 435] on span "Next" at bounding box center [1509, 440] width 29 height 11
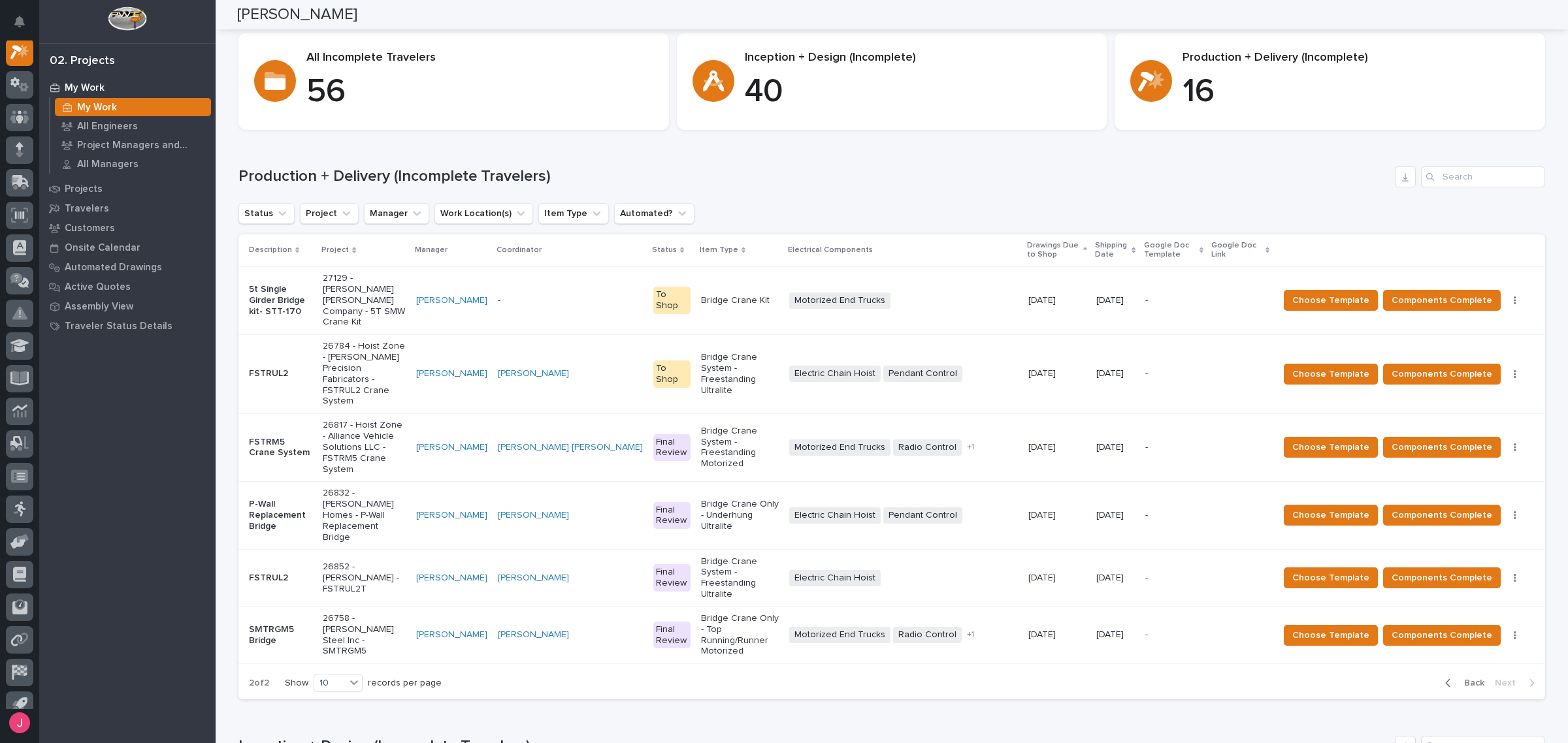
scroll to position [46, 0]
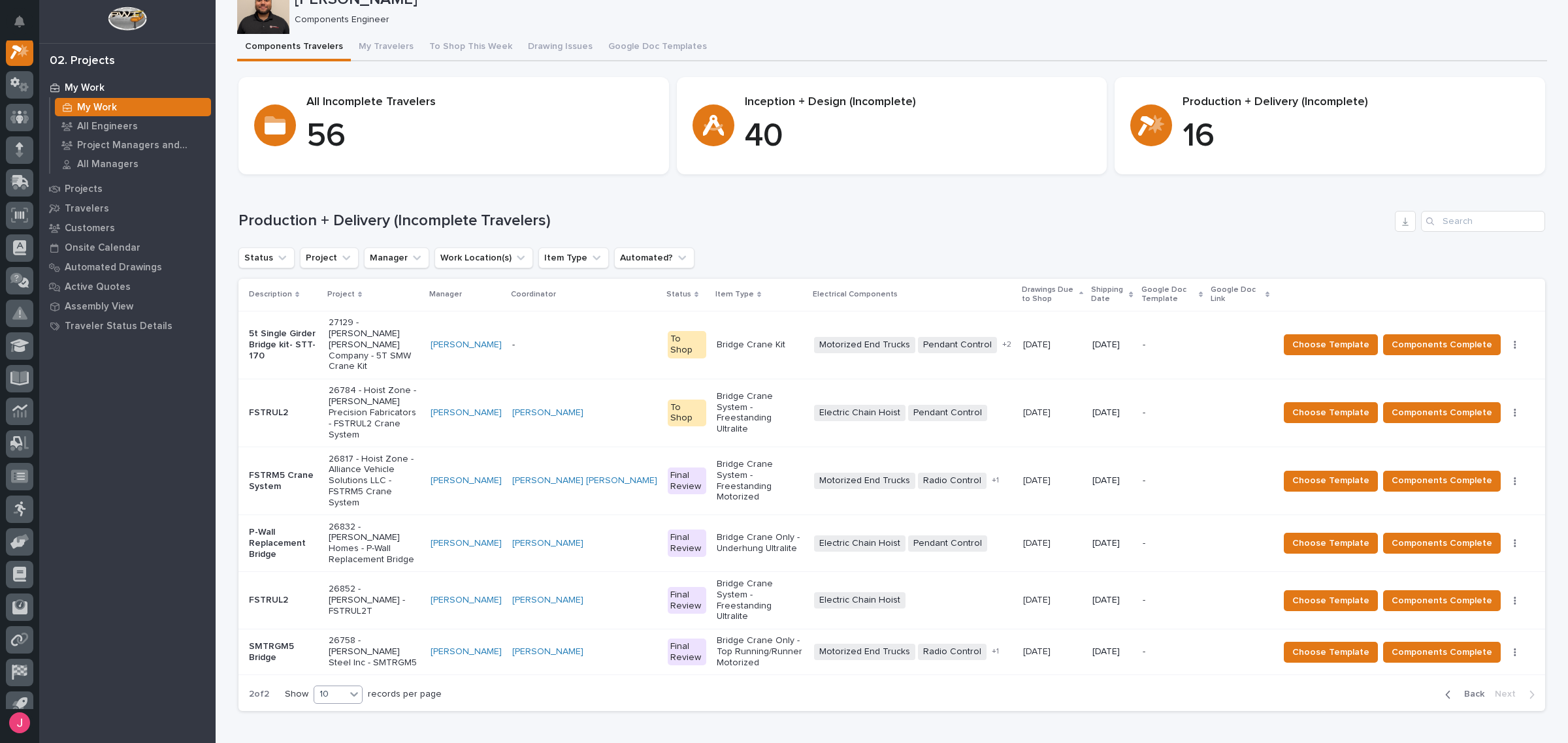
click at [338, 688] on div "10" at bounding box center [330, 694] width 31 height 13
click at [332, 636] on div "20" at bounding box center [334, 634] width 48 height 16
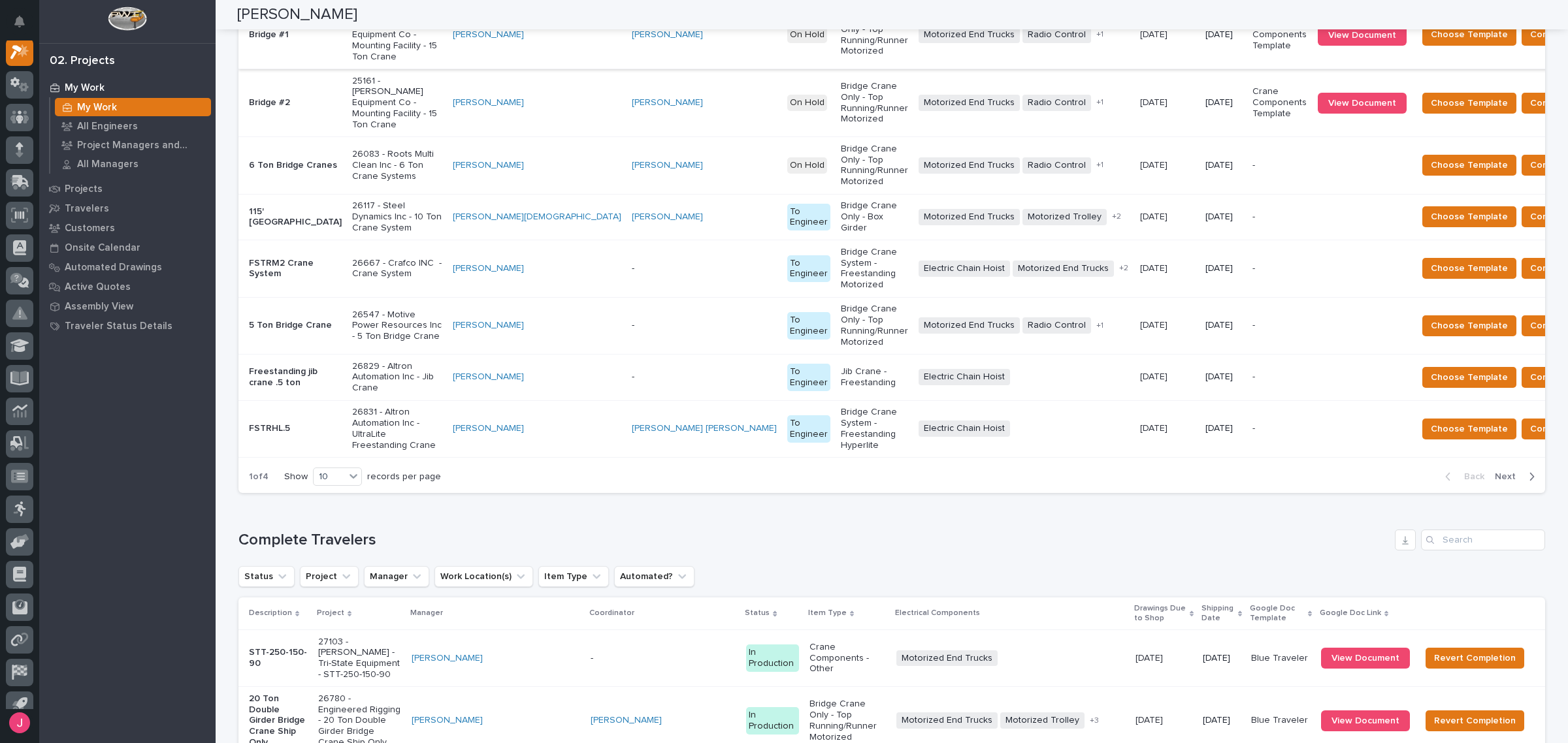
scroll to position [612, 0]
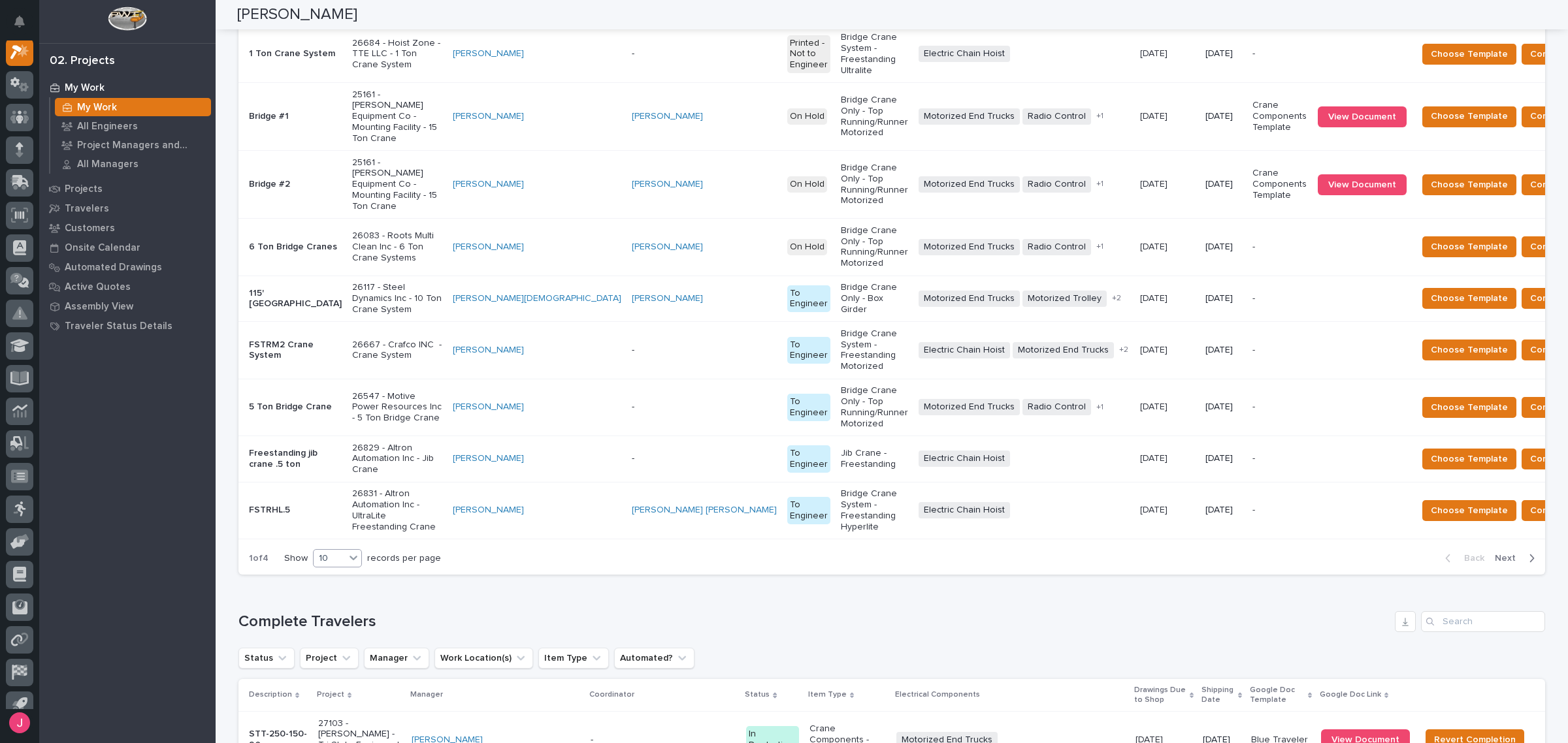
click at [347, 551] on icon at bounding box center [353, 557] width 13 height 13
click at [333, 541] on div "30" at bounding box center [332, 542] width 48 height 16
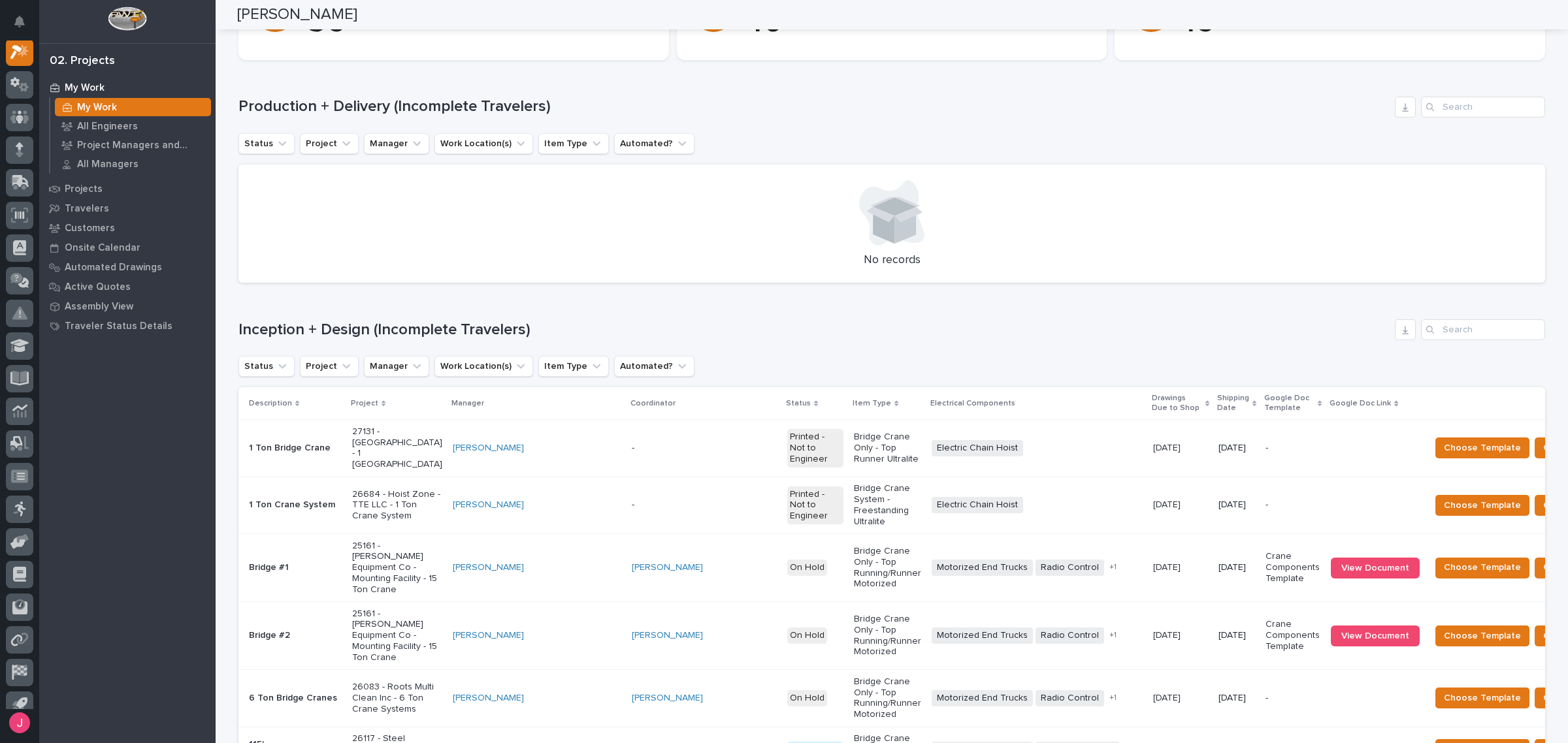
scroll to position [0, 0]
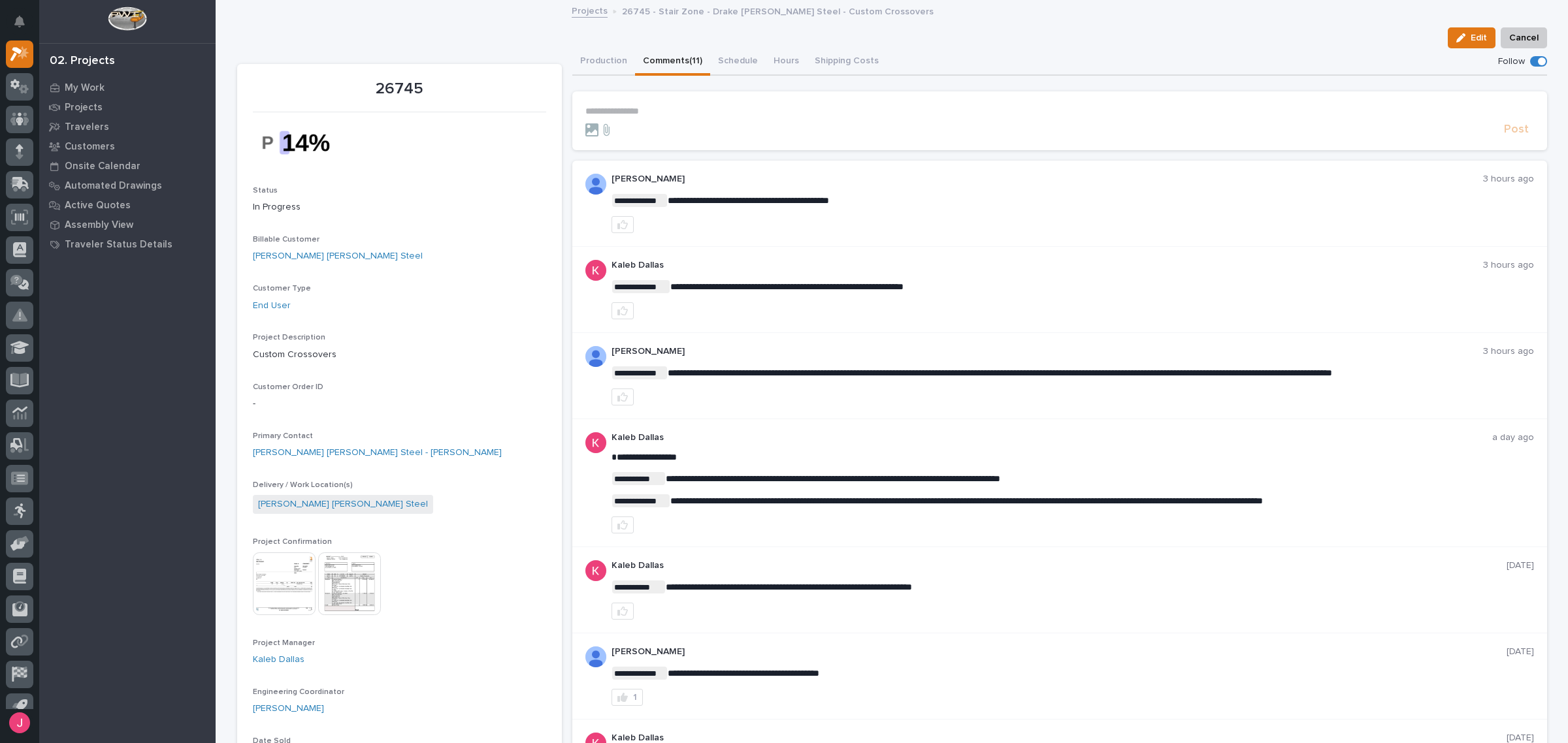
click at [1530, 63] on span at bounding box center [1538, 61] width 17 height 10
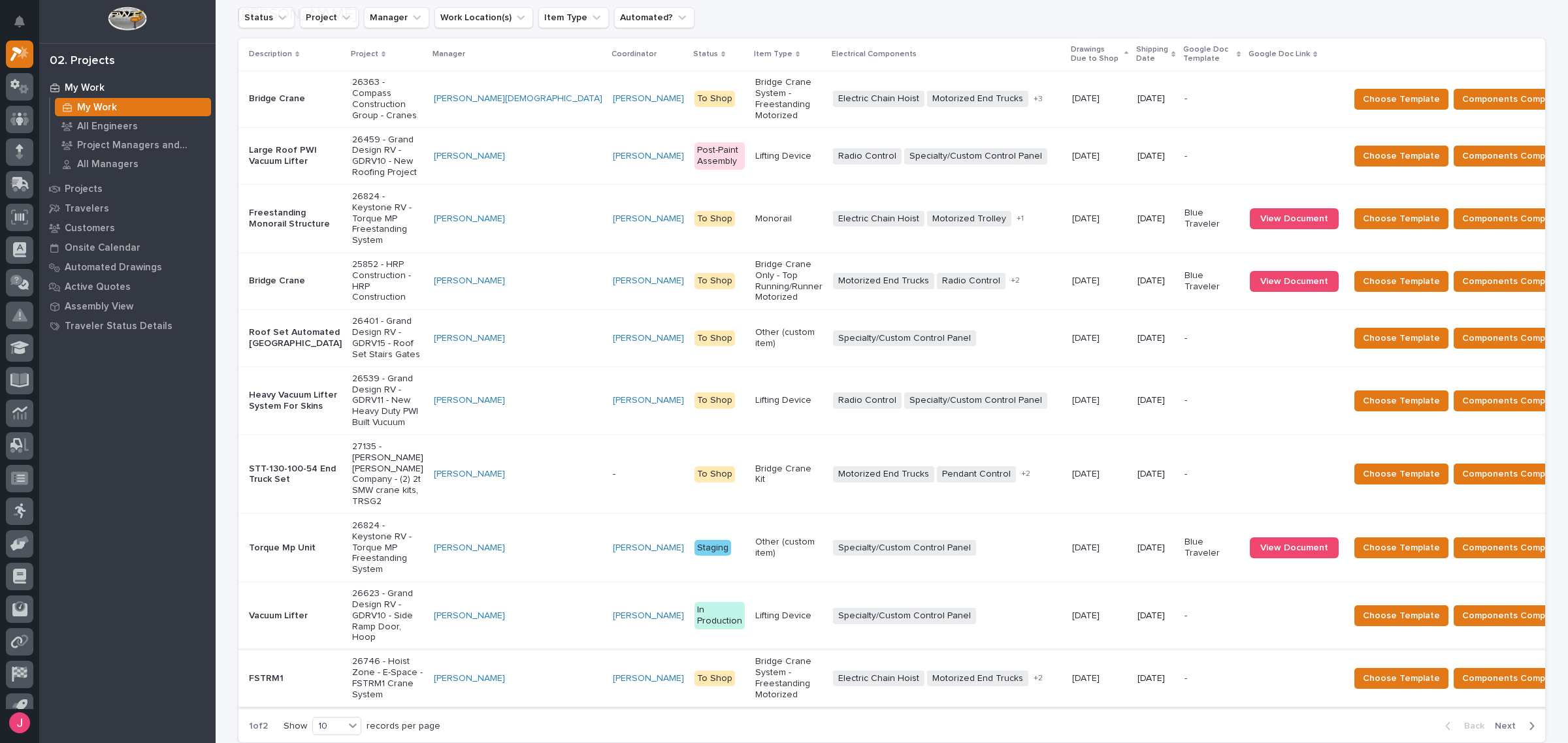
scroll to position [408, 0]
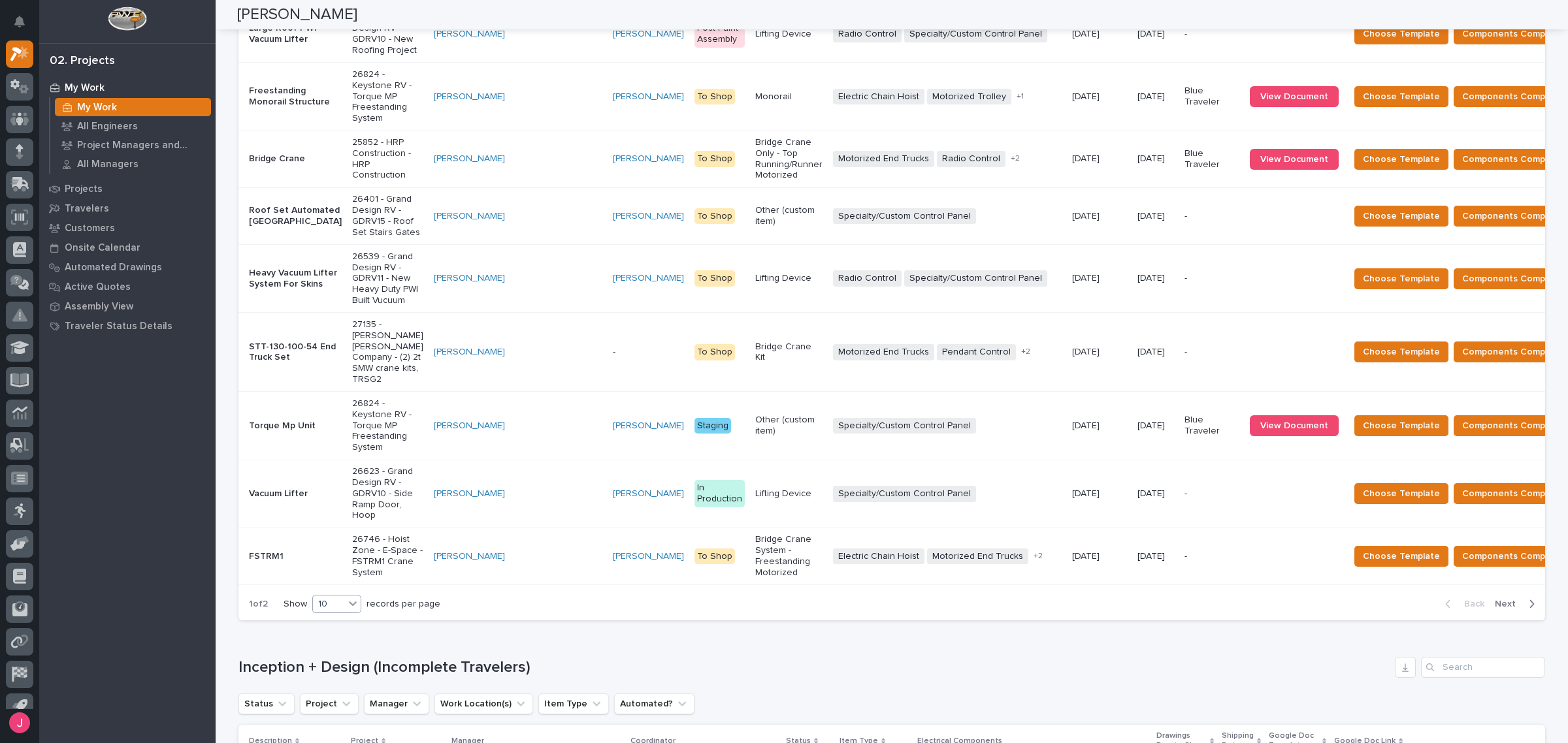
click at [351, 597] on icon at bounding box center [352, 603] width 13 height 13
click at [340, 531] on div "20" at bounding box center [332, 529] width 48 height 16
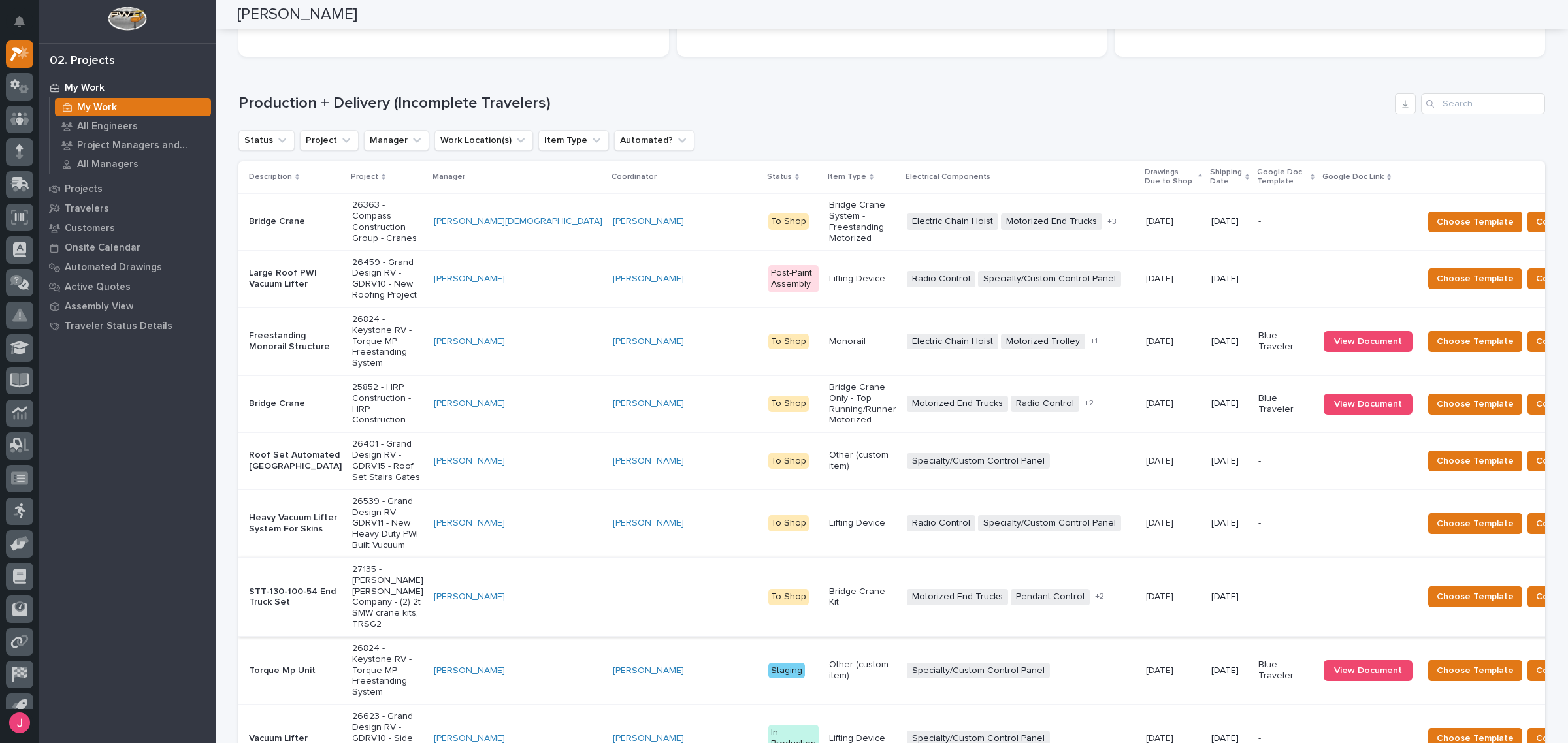
scroll to position [245, 0]
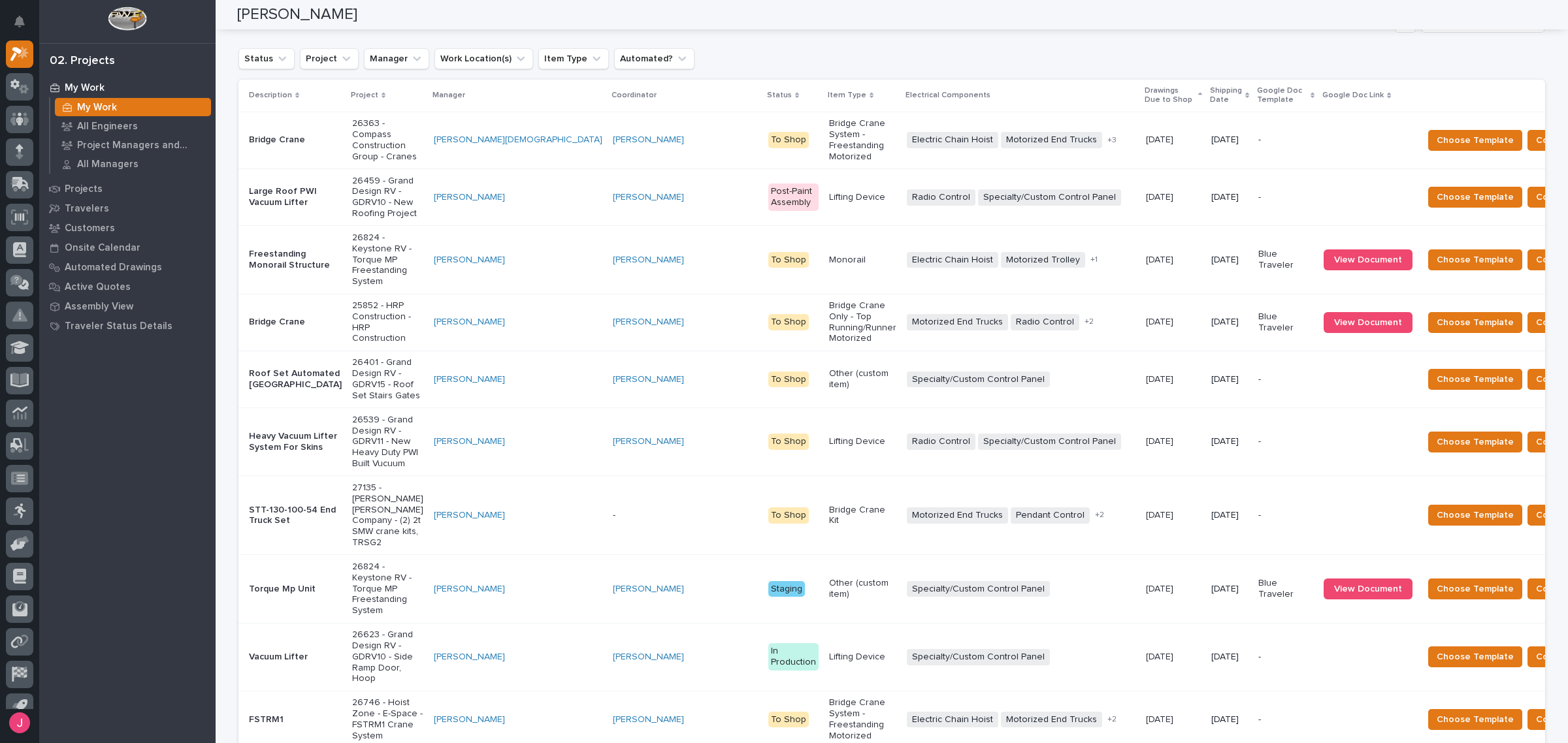
click at [1206, 82] on th "Shipping Date" at bounding box center [1229, 95] width 47 height 32
click at [1210, 88] on p "Shipping Date" at bounding box center [1225, 96] width 32 height 24
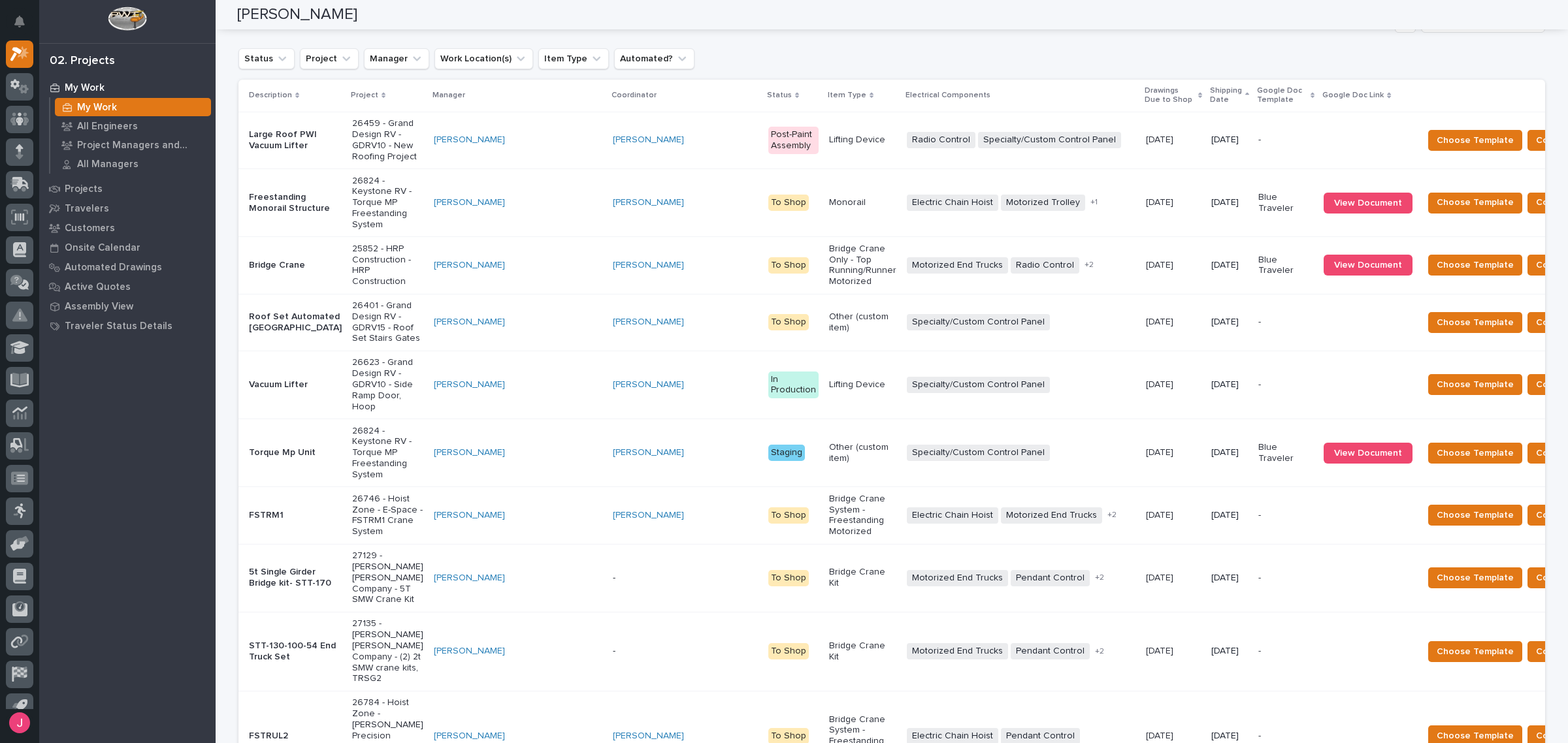
drag, startPoint x: 1072, startPoint y: 310, endPoint x: 1152, endPoint y: 31, distance: 290.2
click at [1152, 31] on div "Production + Delivery (Incomplete Travelers) Status Project Manager Work Locati…" at bounding box center [892, 607] width 1306 height 1191
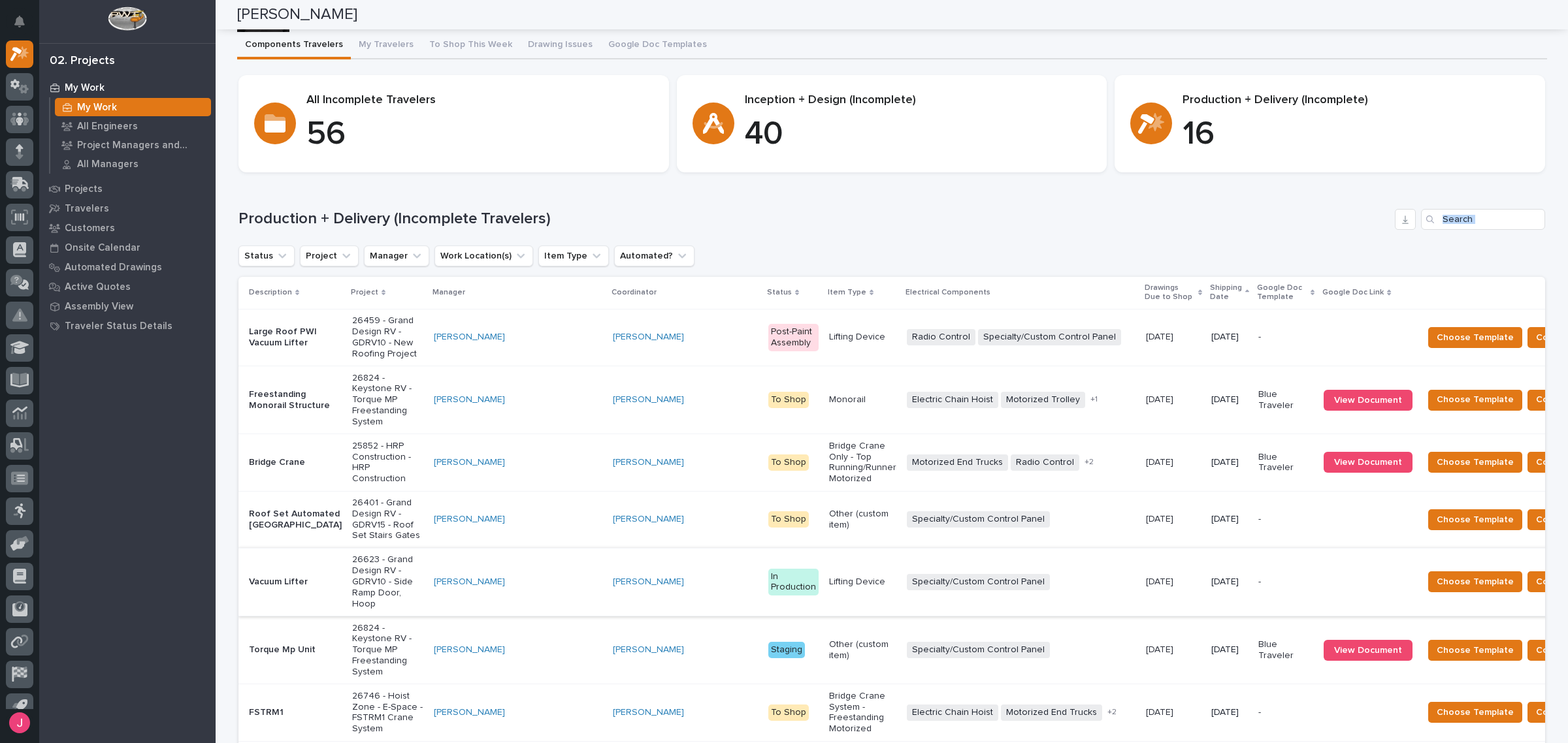
scroll to position [0, 0]
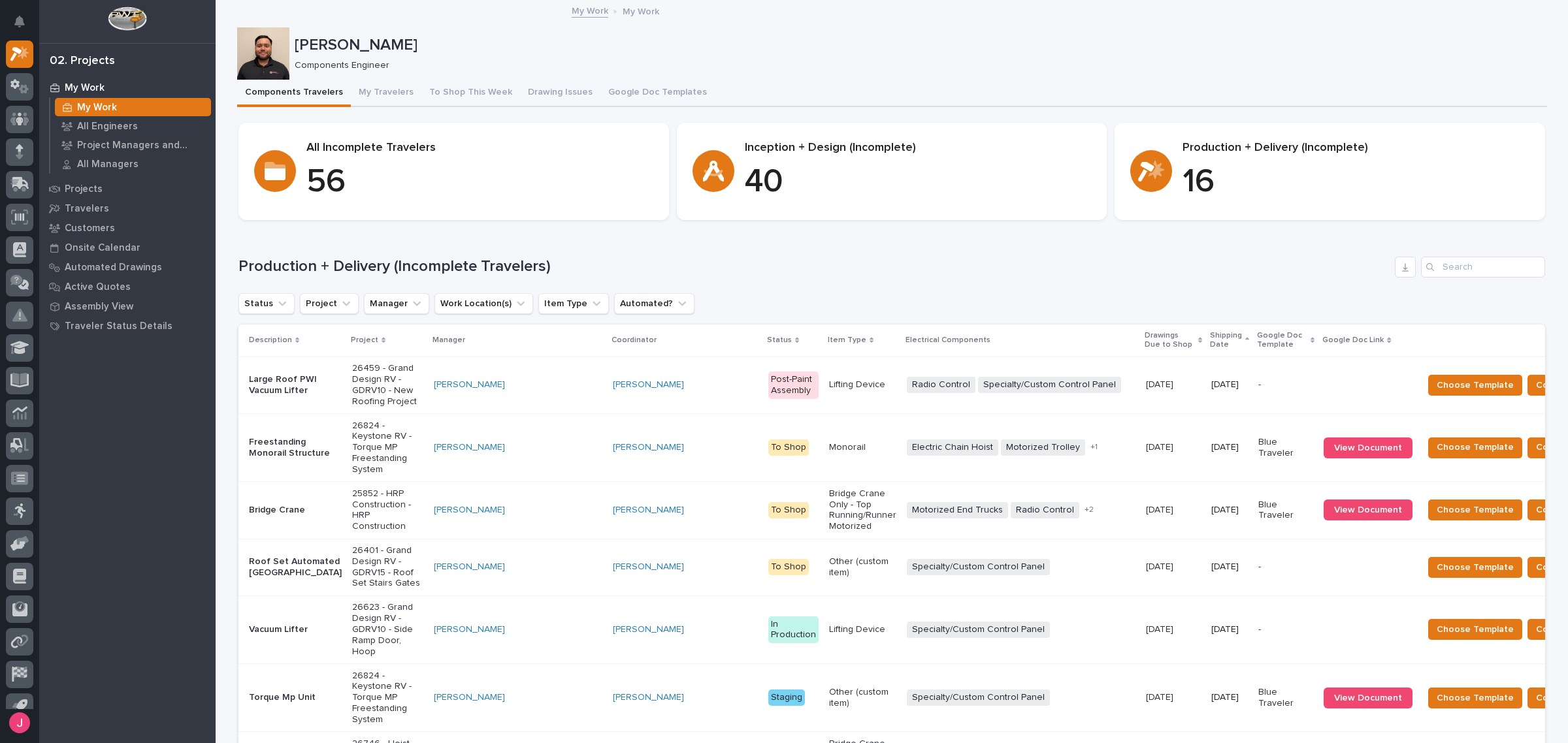
click at [1320, 227] on div "Loading... Saving… All Incomplete Travelers 56 Inception + Design (Incomplete) …" at bounding box center [892, 177] width 1306 height 108
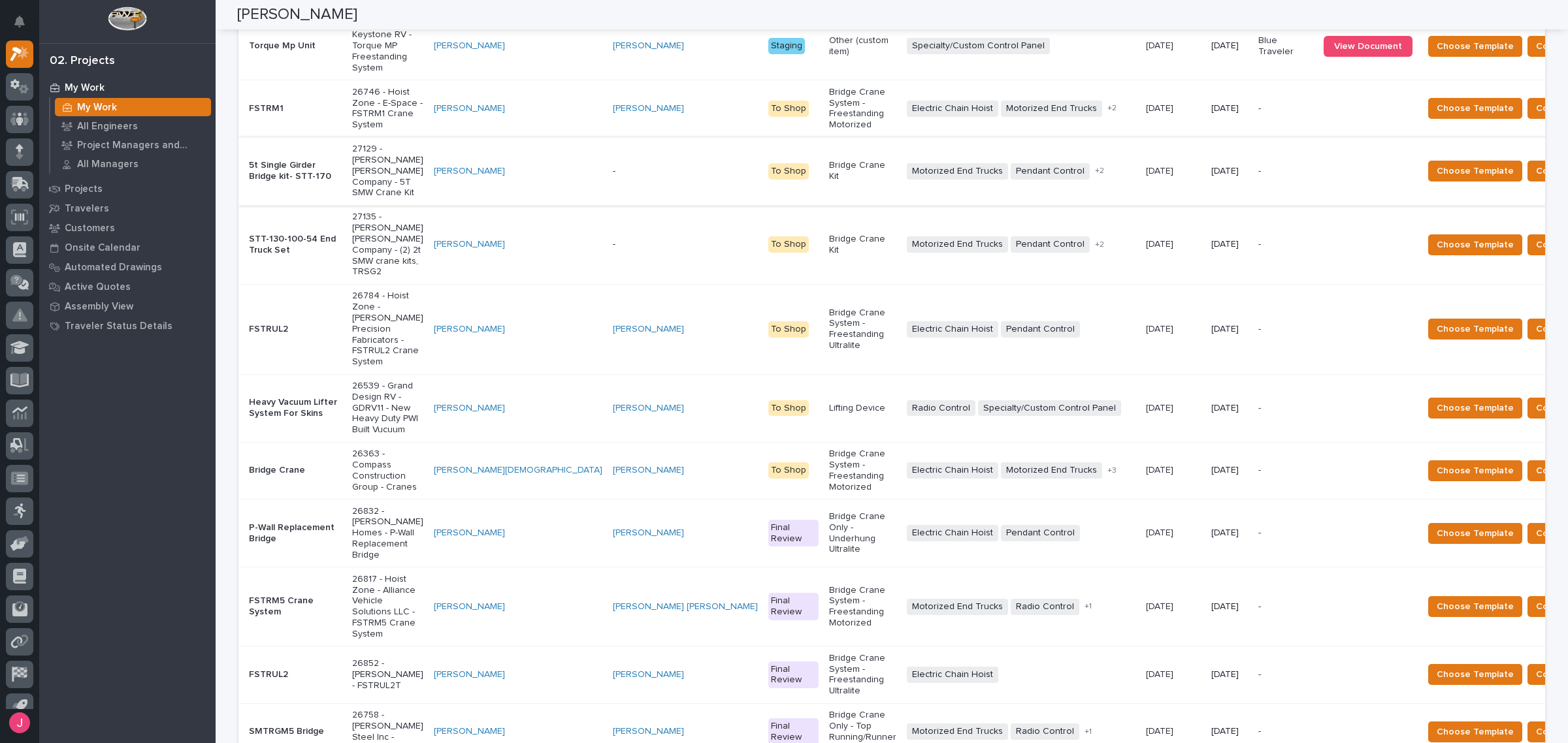
scroll to position [653, 0]
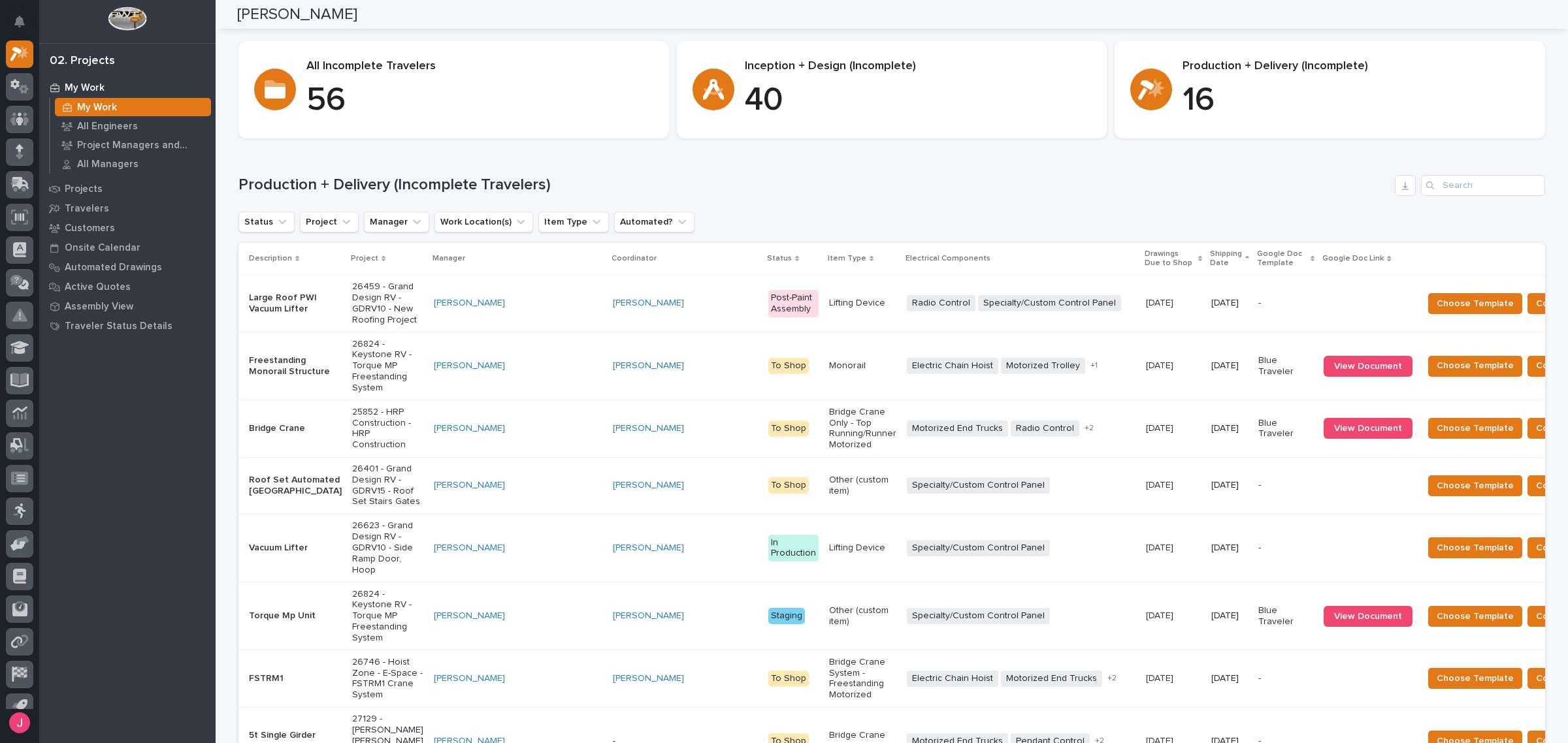
scroll to position [0, 0]
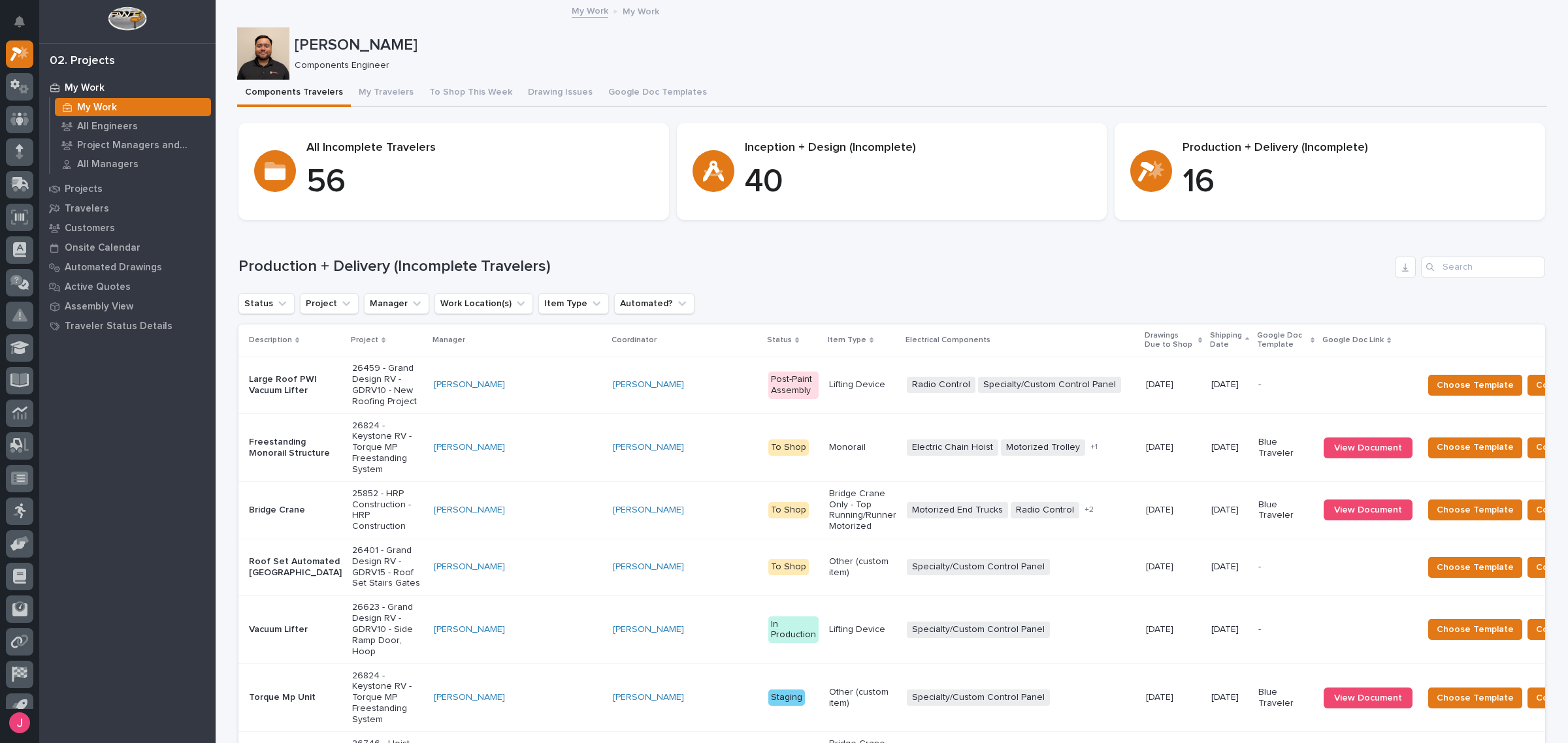
drag, startPoint x: 1024, startPoint y: 96, endPoint x: 1026, endPoint y: 59, distance: 37.1
click at [1026, 80] on div "Components Travelers My Travelers To Shop This Week Drawing Issues Google Doc T…" at bounding box center [892, 93] width 1310 height 28
click at [1167, 53] on p "[PERSON_NAME]" at bounding box center [918, 45] width 1247 height 19
drag, startPoint x: 1114, startPoint y: 59, endPoint x: 1059, endPoint y: 121, distance: 82.9
click at [1124, 57] on div "Components Engineer" at bounding box center [915, 64] width 1242 height 13
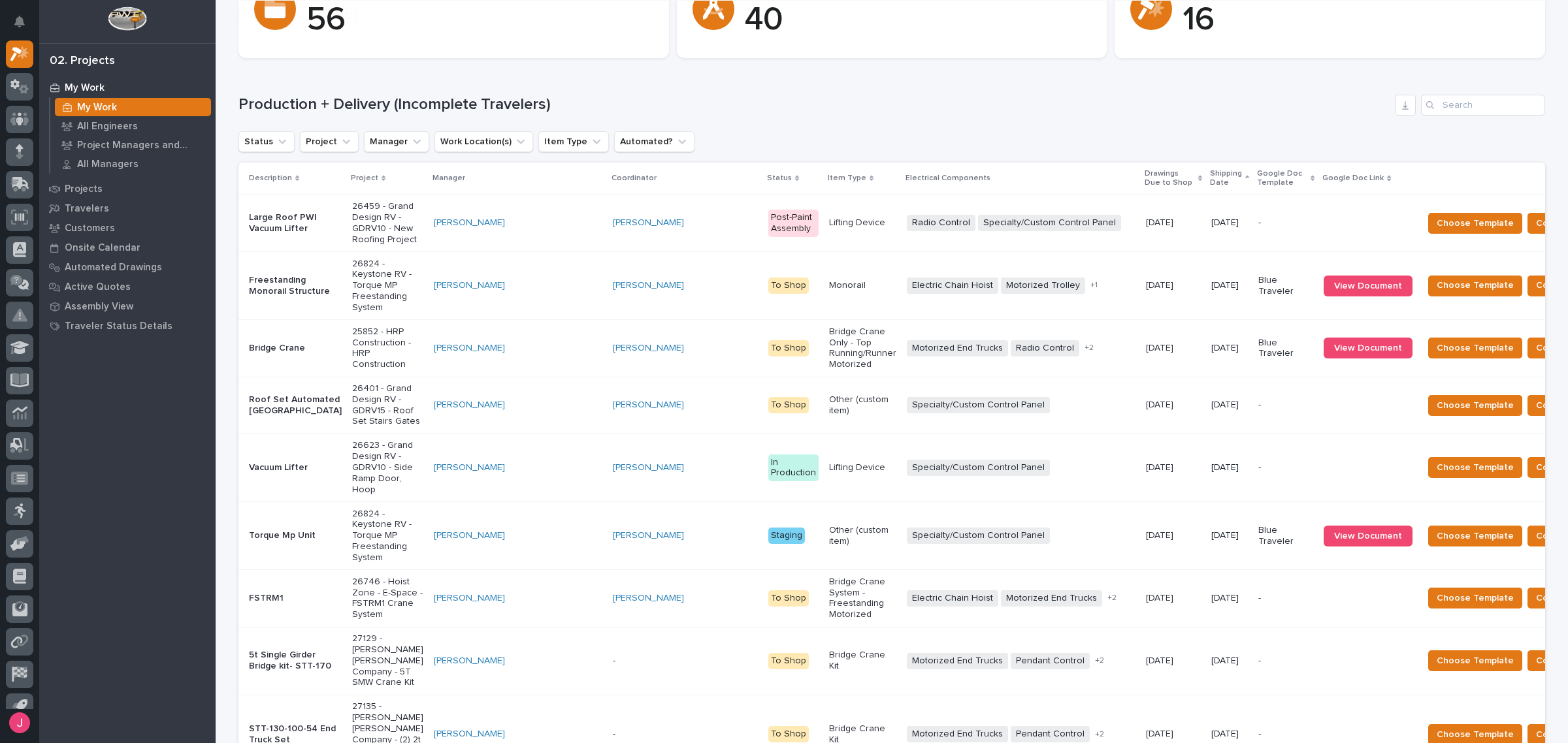
scroll to position [163, 0]
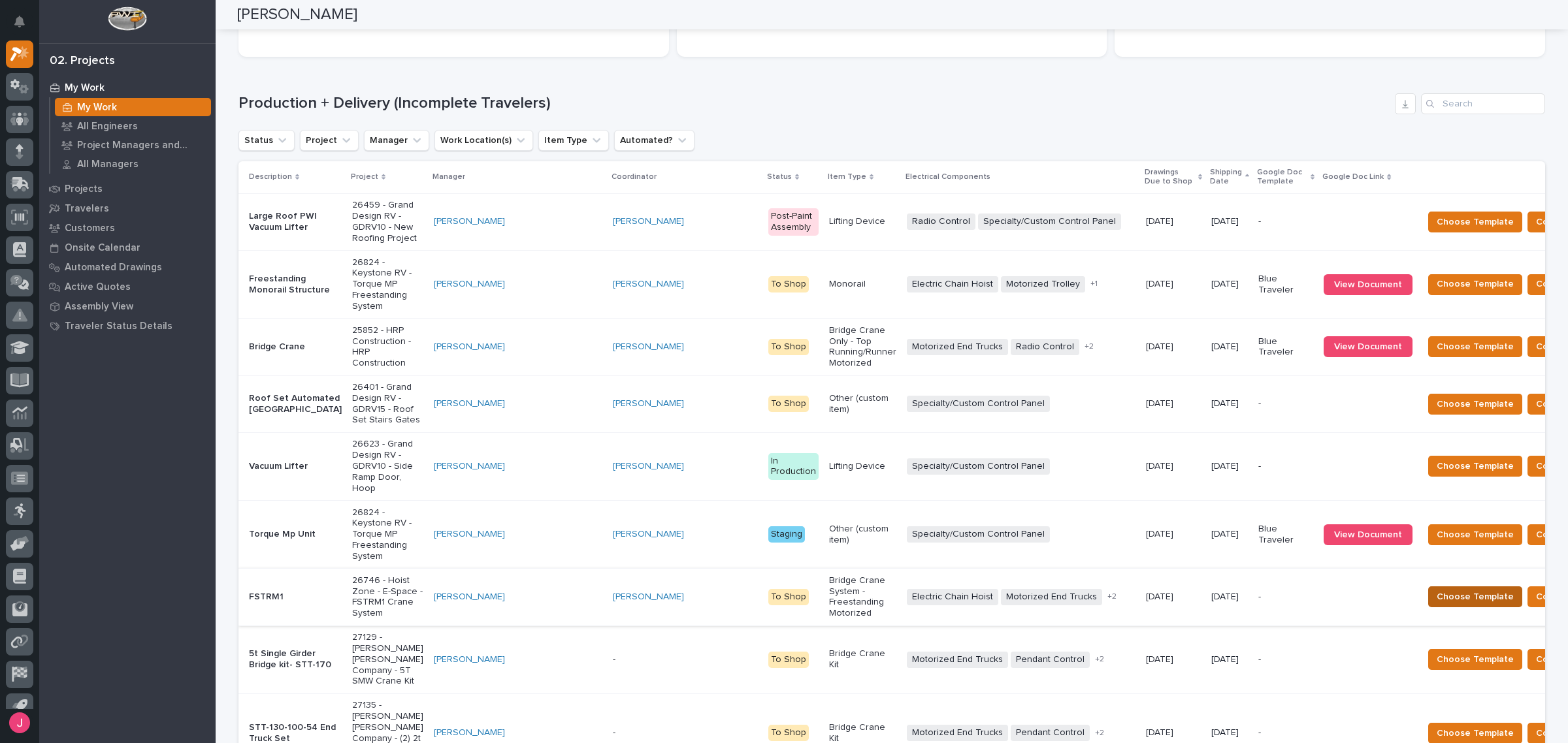
click at [1436, 589] on span "Choose Template" at bounding box center [1475, 597] width 77 height 16
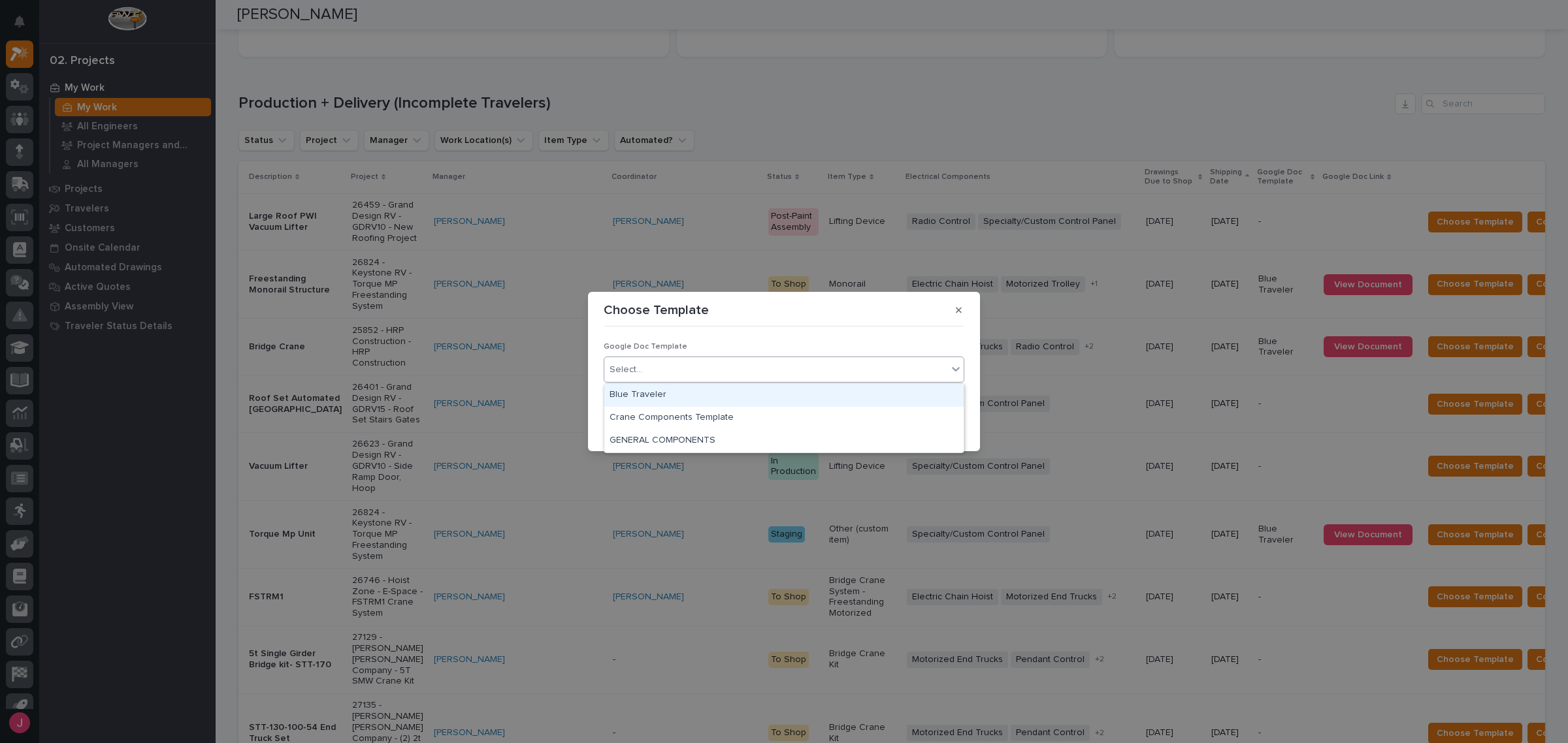
click at [743, 367] on div "Select..." at bounding box center [776, 370] width 343 height 22
click at [649, 396] on div "Blue Traveler" at bounding box center [784, 396] width 359 height 23
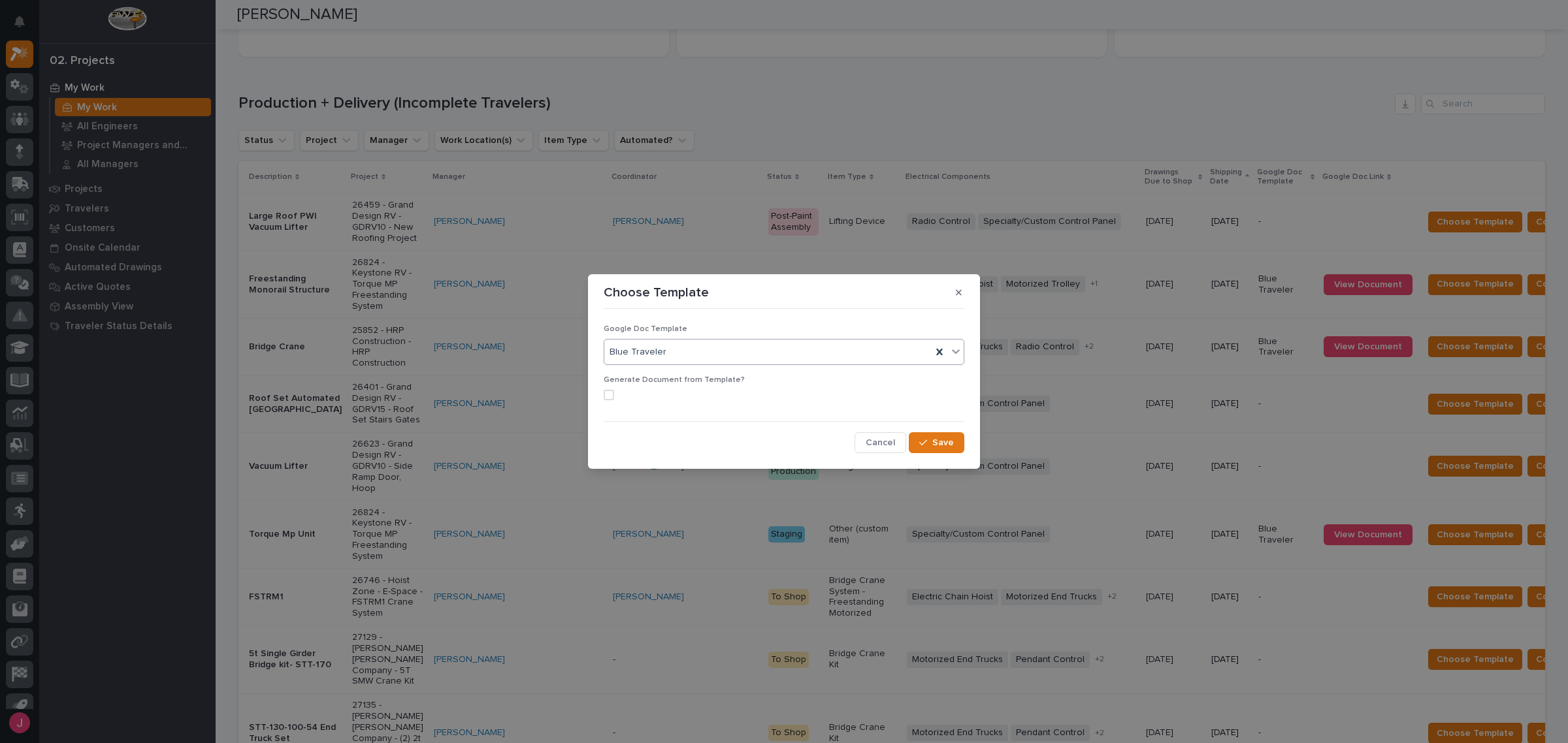
click at [611, 396] on span at bounding box center [608, 394] width 10 height 10
click at [926, 446] on icon "button" at bounding box center [923, 443] width 8 height 9
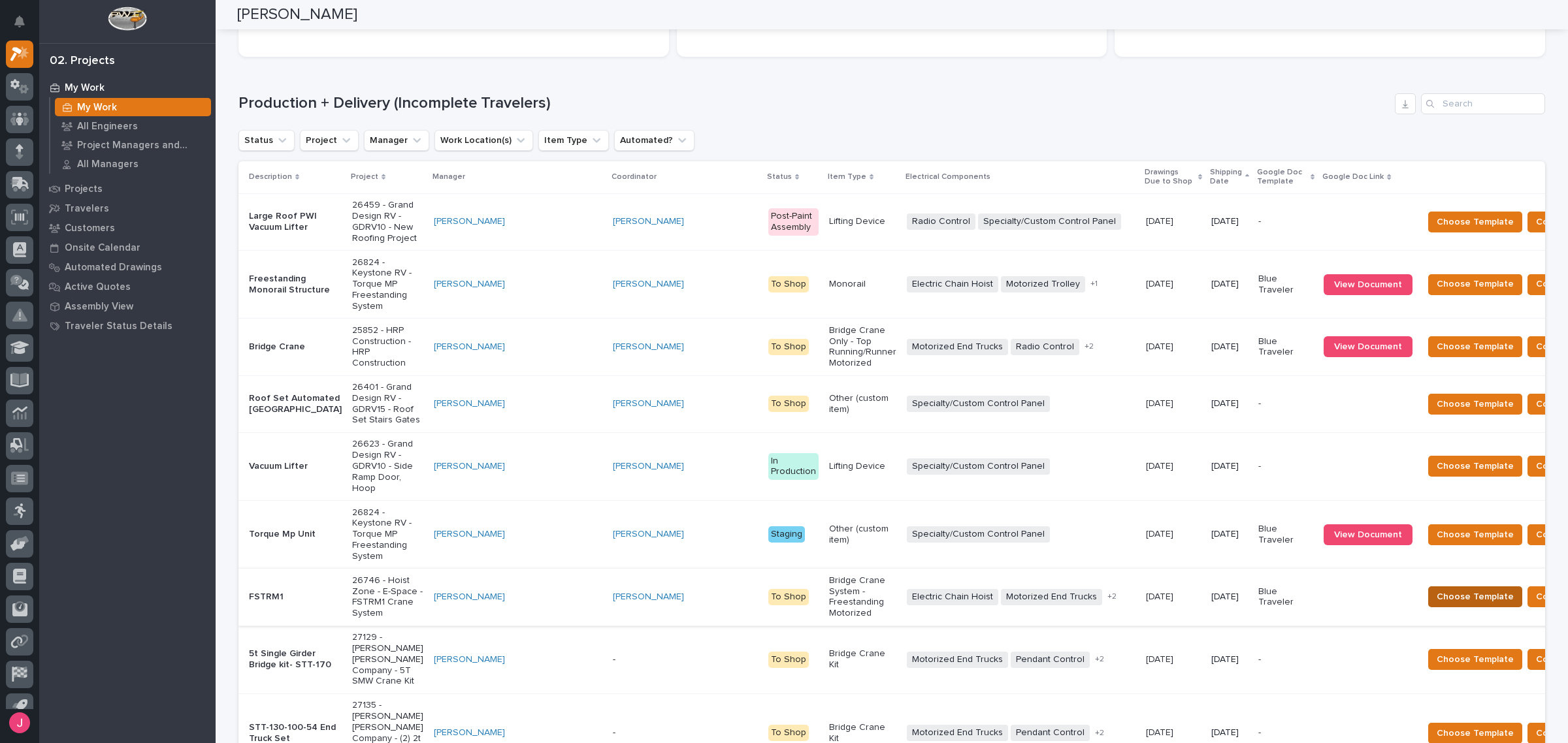
click at [1428, 587] on button "Choose Template" at bounding box center [1474, 597] width 94 height 21
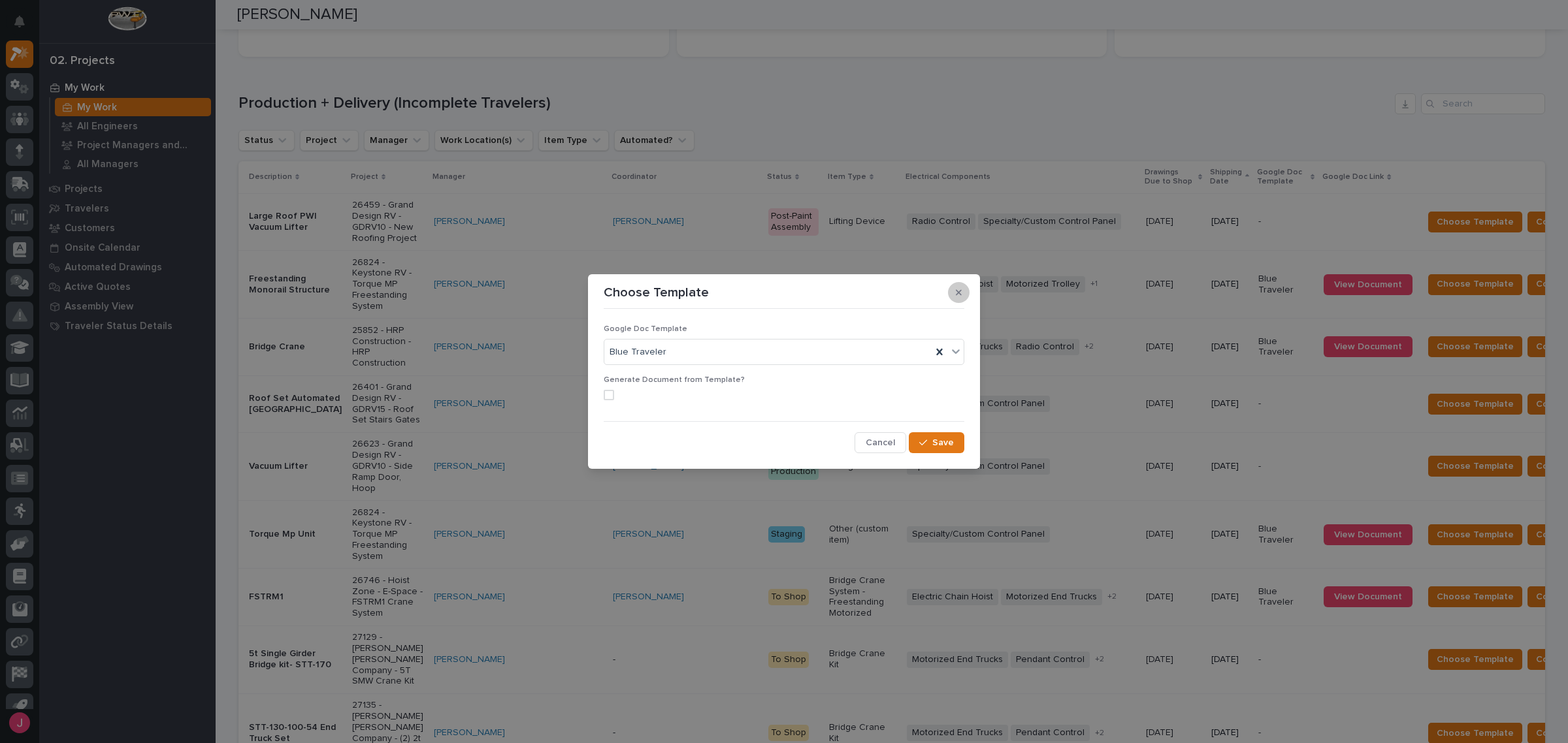
click at [958, 295] on icon "button" at bounding box center [958, 293] width 6 height 9
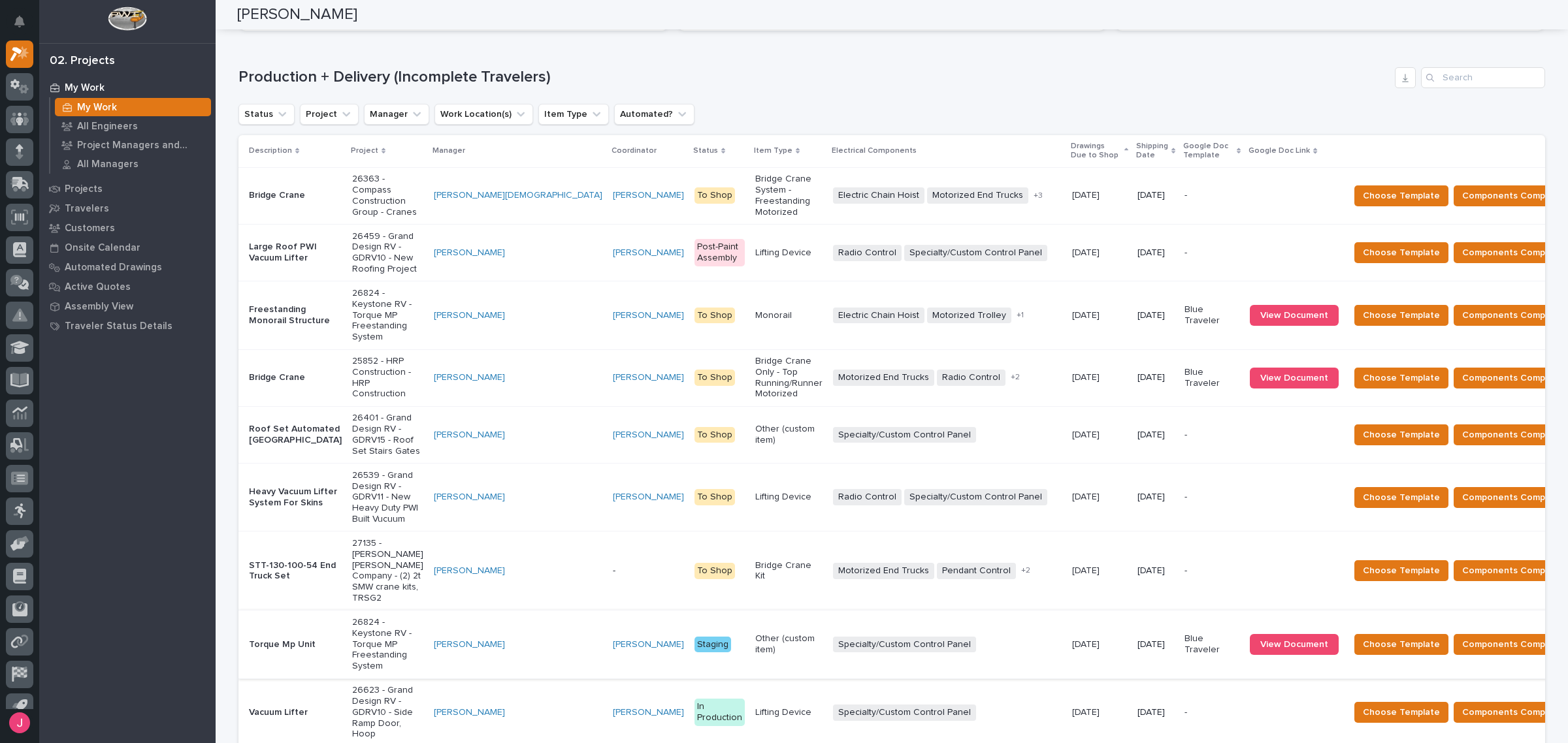
scroll to position [163, 0]
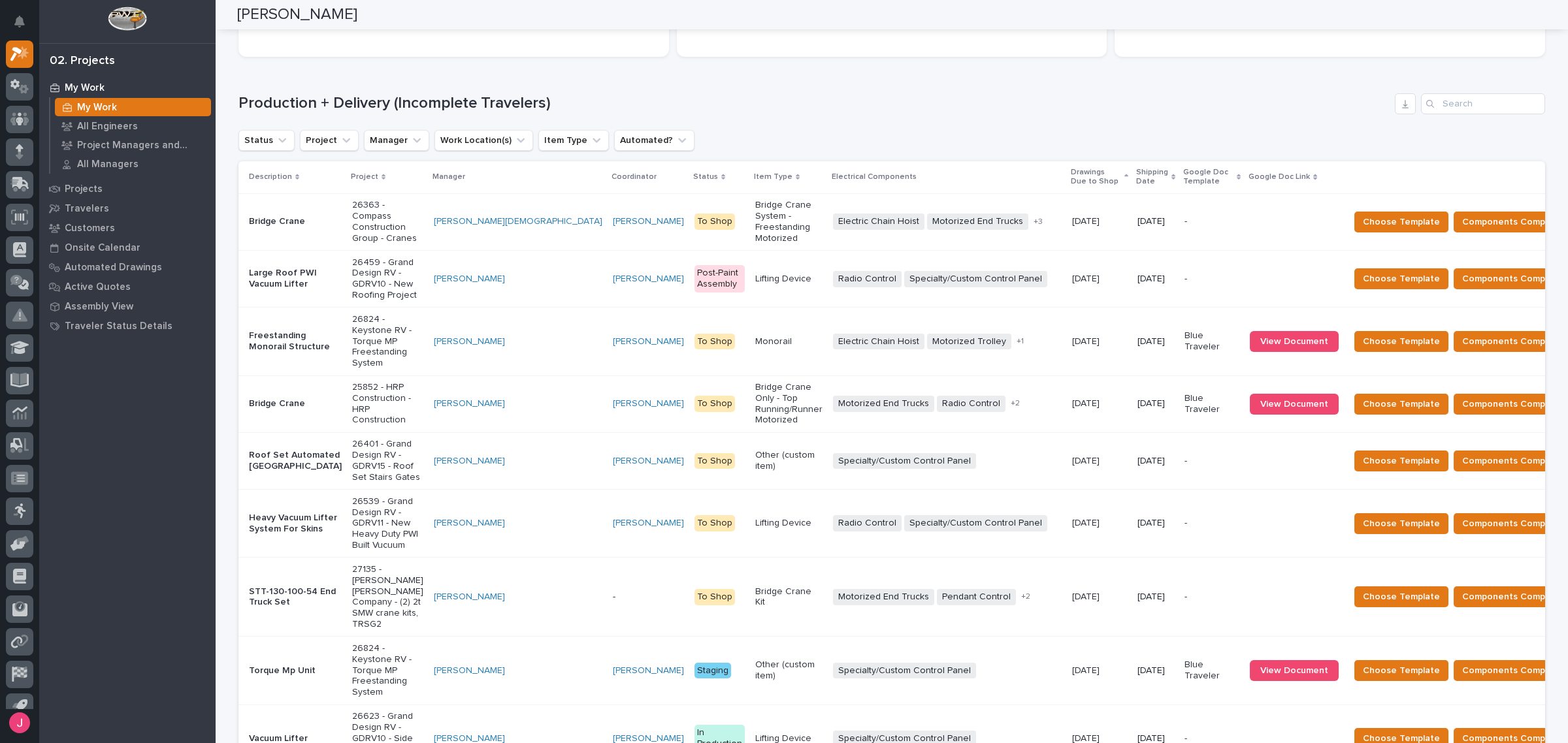
click at [1136, 177] on p "Shipping Date" at bounding box center [1151, 177] width 32 height 24
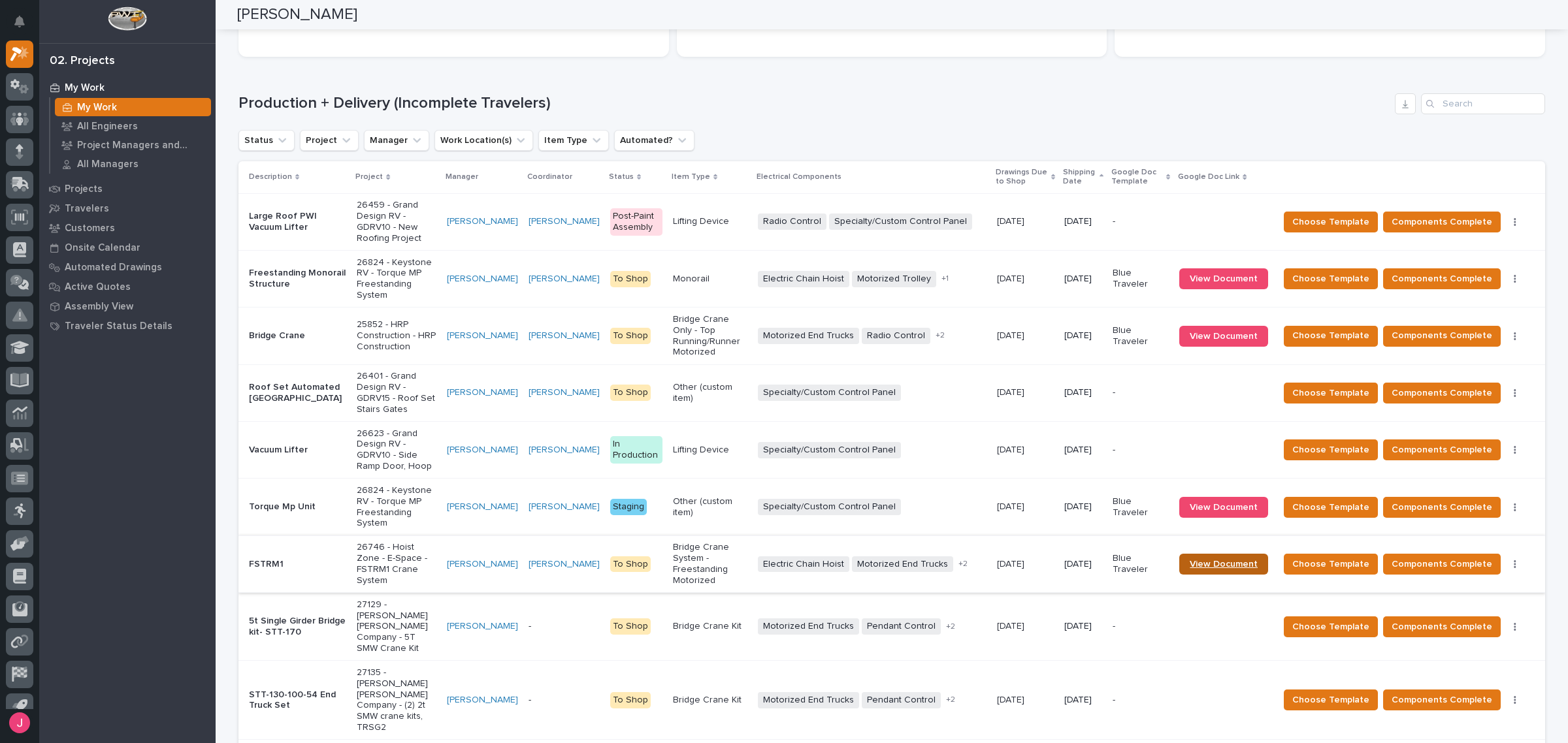
click at [1242, 560] on span "View Document" at bounding box center [1223, 564] width 68 height 9
